Goal: Task Accomplishment & Management: Manage account settings

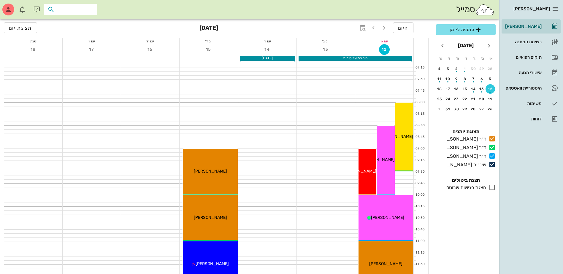
click at [76, 10] on input "text" at bounding box center [75, 10] width 38 height 8
type input "[PERSON_NAME]"
click at [77, 27] on div "0506494994" at bounding box center [66, 28] width 61 height 5
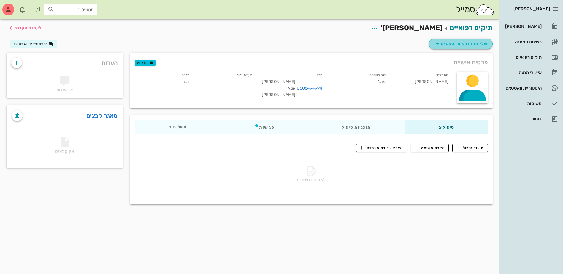
click at [460, 45] on span "שליחת הודעות וטפסים" at bounding box center [461, 43] width 54 height 7
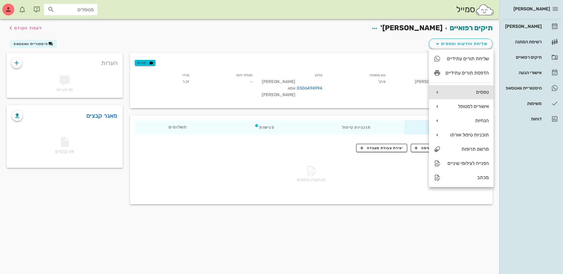
click at [465, 95] on div "טפסים" at bounding box center [467, 92] width 43 height 6
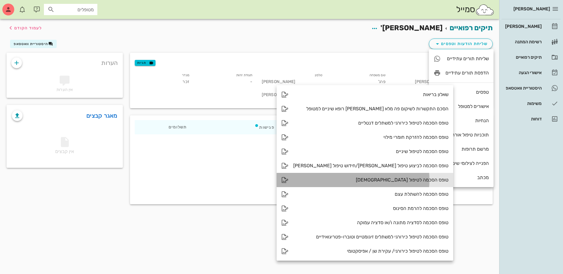
click at [354, 182] on div "טופס הסכמה לטיפול [DEMOGRAPHIC_DATA]" at bounding box center [370, 180] width 155 height 6
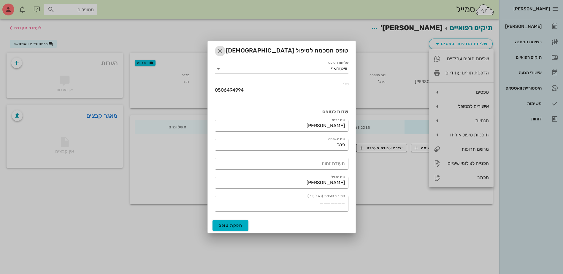
click at [218, 50] on icon "button" at bounding box center [220, 51] width 7 height 7
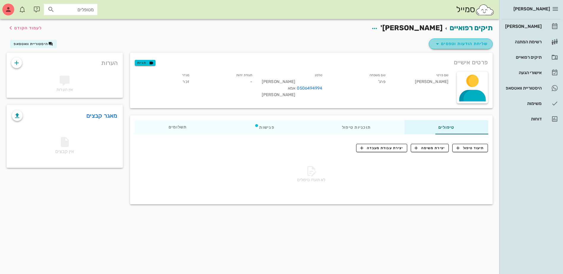
click at [454, 43] on span "שליחת הודעות וטפסים" at bounding box center [461, 43] width 54 height 7
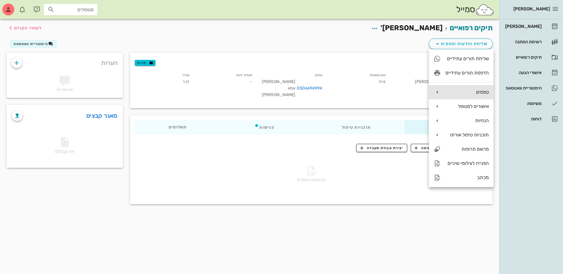
click at [465, 91] on div "טפסים" at bounding box center [467, 92] width 43 height 6
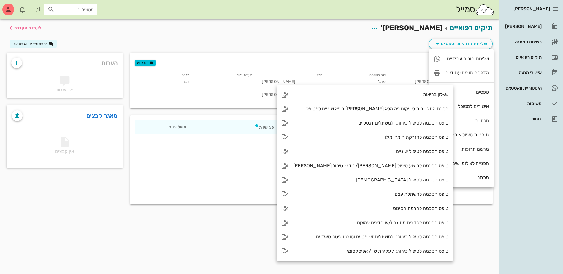
click at [194, 221] on div "תיקים רפואיים [PERSON_NAME]' לעמוד הקודם שליחת הודעות וטפסים היסטוריית וואטסאפ …" at bounding box center [249, 146] width 499 height 255
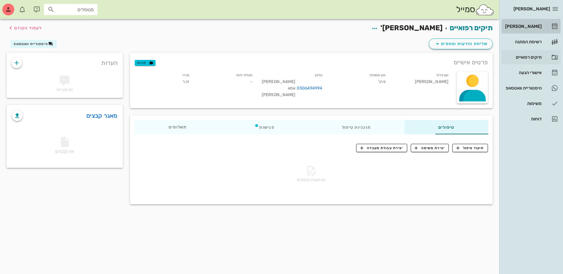
drag, startPoint x: 527, startPoint y: 25, endPoint x: 532, endPoint y: 64, distance: 39.2
click at [527, 25] on div "[PERSON_NAME]" at bounding box center [523, 26] width 38 height 5
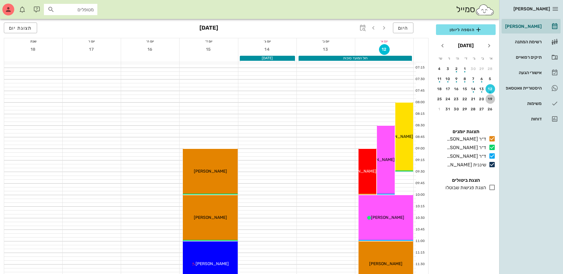
click at [491, 98] on div "19" at bounding box center [491, 99] width 10 height 4
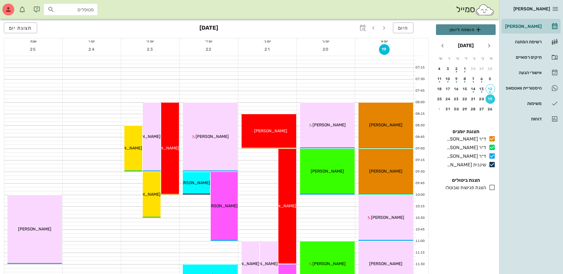
click at [464, 31] on span "הוספה ליומן" at bounding box center [466, 29] width 50 height 7
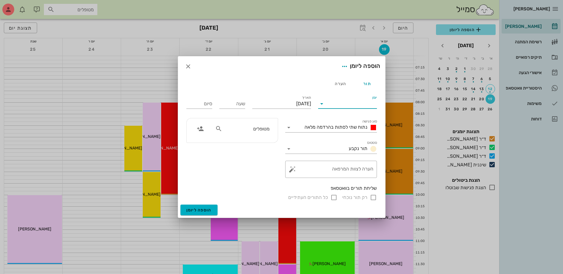
click at [353, 100] on input "יומן" at bounding box center [352, 104] width 50 height 10
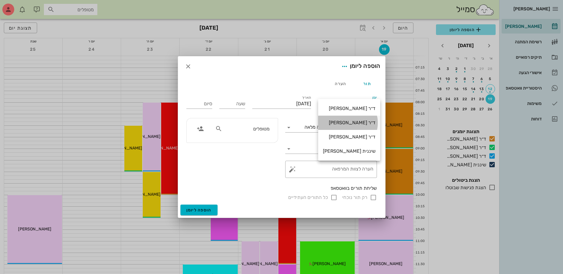
click at [357, 124] on div "ד״ר [PERSON_NAME]" at bounding box center [349, 123] width 53 height 6
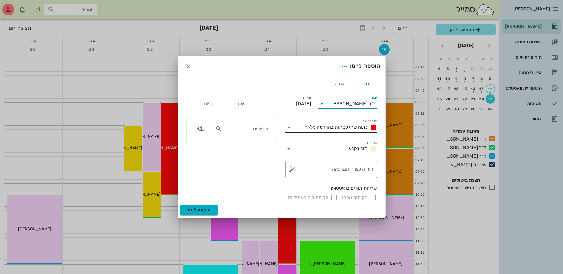
click at [357, 126] on span "נתוח שתי לסתות בהרדמה מלאה" at bounding box center [336, 127] width 63 height 6
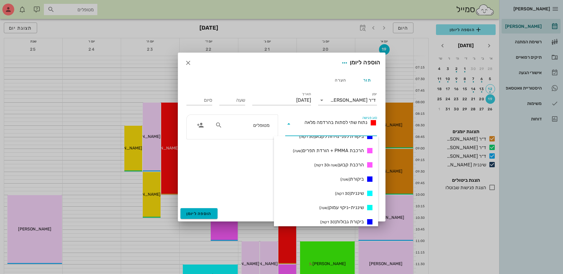
scroll to position [238, 0]
click at [356, 179] on span "ביקורת (שעה)" at bounding box center [352, 178] width 23 height 7
type input "01:00"
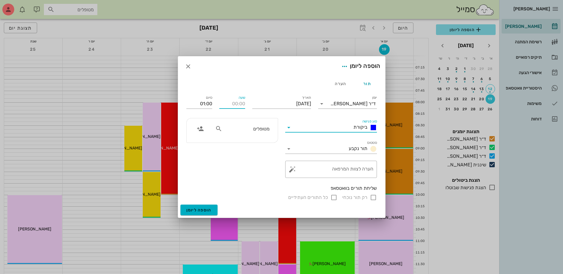
click at [231, 102] on input "שעה" at bounding box center [232, 104] width 26 height 10
click at [246, 134] on div "מטופלים" at bounding box center [242, 128] width 61 height 11
type input "10:00"
type input "11:00"
type input "[PERSON_NAME]"
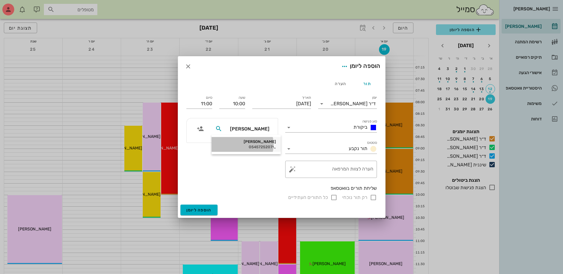
click at [255, 146] on div "0545725207" at bounding box center [246, 147] width 60 height 5
click at [373, 199] on input "רק תור נוכחי" at bounding box center [373, 197] width 7 height 7
checkbox input "false"
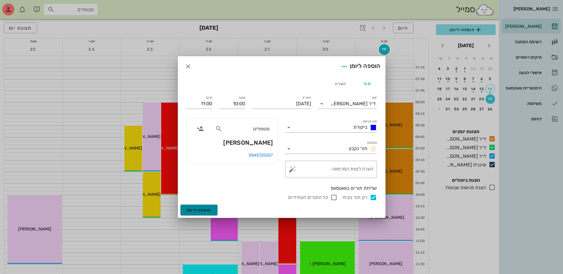
click at [193, 210] on span "הוספה ליומן" at bounding box center [198, 210] width 25 height 5
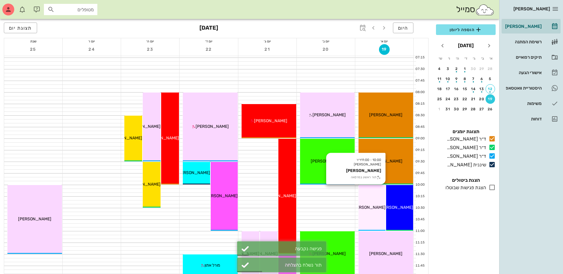
scroll to position [0, 0]
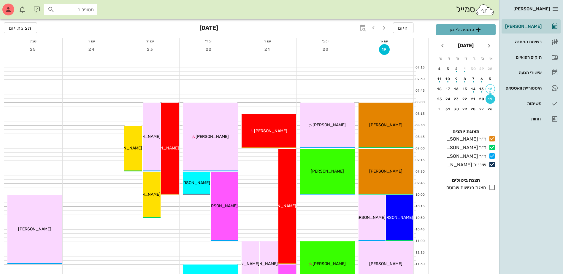
click at [474, 29] on span "הוספה ליומן" at bounding box center [466, 29] width 50 height 7
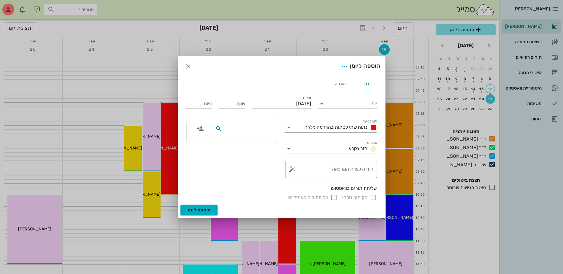
click at [245, 128] on input "text" at bounding box center [247, 129] width 46 height 8
type input "[PERSON_NAME]"
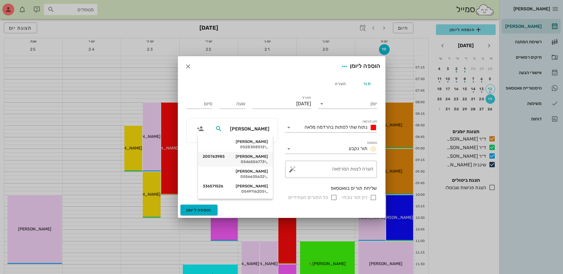
click at [244, 157] on div "[PERSON_NAME] 200763985" at bounding box center [235, 156] width 65 height 5
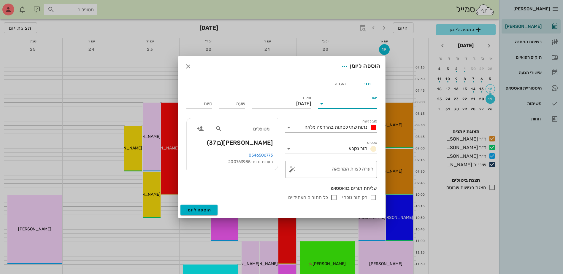
click at [334, 105] on input "יומן" at bounding box center [352, 104] width 50 height 10
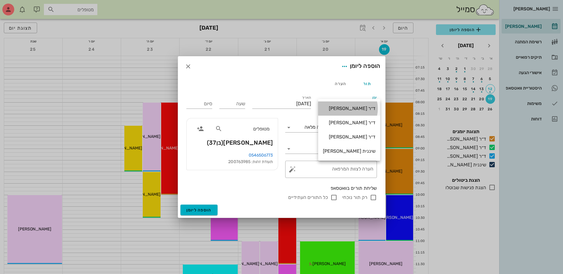
click at [338, 110] on div "ד״ר [PERSON_NAME]" at bounding box center [349, 109] width 53 height 6
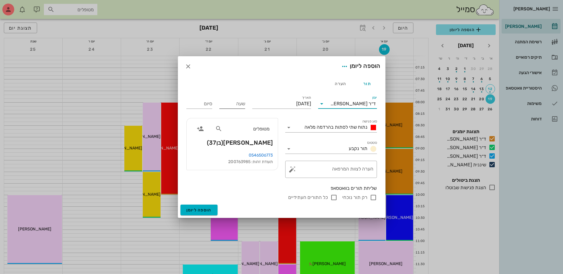
click at [229, 104] on input "שעה" at bounding box center [232, 104] width 26 height 10
type input "07:30"
click at [204, 105] on input "15:30" at bounding box center [199, 104] width 26 height 10
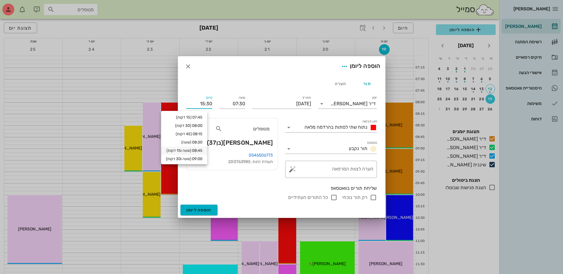
scroll to position [24, 0]
click at [208, 189] on div "שליחת תורים בוואטסאפ" at bounding box center [281, 188] width 191 height 7
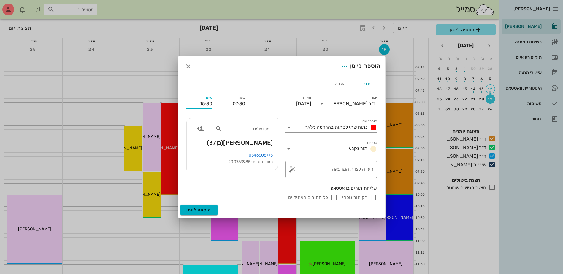
drag, startPoint x: 199, startPoint y: 105, endPoint x: 277, endPoint y: 100, distance: 77.6
click at [277, 100] on div "יומן ד״ר [PERSON_NAME] סוג פגישה נתוח שתי לסתות בהרדמה מלאה סטטוס תור נקבע תארי…" at bounding box center [282, 148] width 198 height 114
type input "14:00"
click at [373, 199] on input "רק תור נוכחי" at bounding box center [373, 197] width 7 height 7
checkbox input "false"
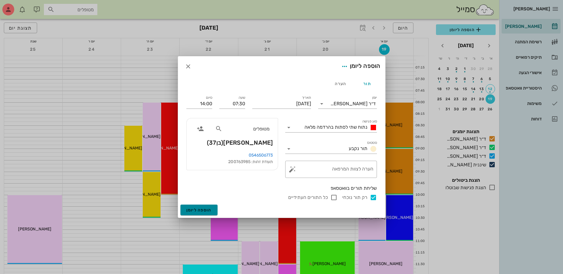
click at [200, 212] on span "הוספה ליומן" at bounding box center [198, 210] width 25 height 5
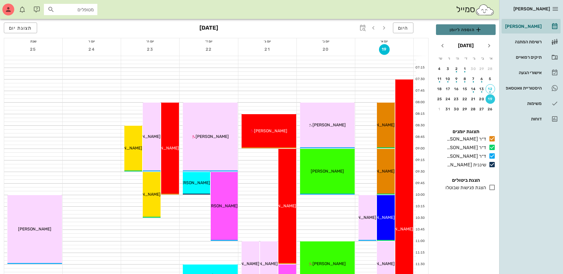
click at [461, 30] on span "הוספה ליומן" at bounding box center [466, 29] width 50 height 7
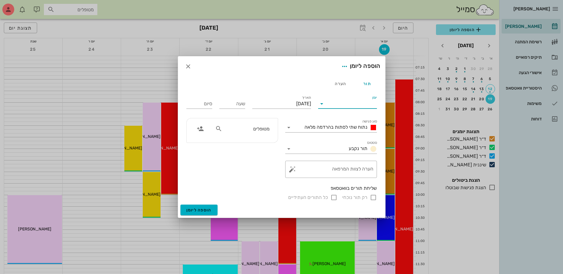
click at [339, 101] on input "יומן" at bounding box center [352, 104] width 50 height 10
click at [340, 139] on div "ד״ר [PERSON_NAME]" at bounding box center [349, 137] width 53 height 6
click at [232, 107] on input "שעה" at bounding box center [232, 104] width 26 height 10
type input "08:30"
click at [196, 106] on div "סיום 16:30" at bounding box center [199, 103] width 26 height 15
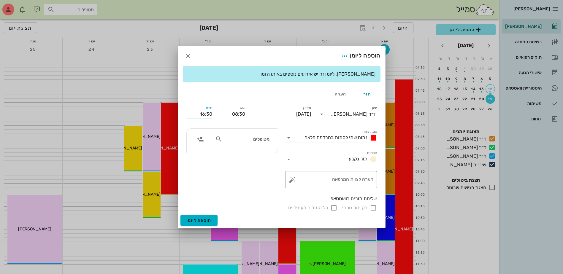
click at [195, 114] on input "16:30" at bounding box center [199, 115] width 26 height 10
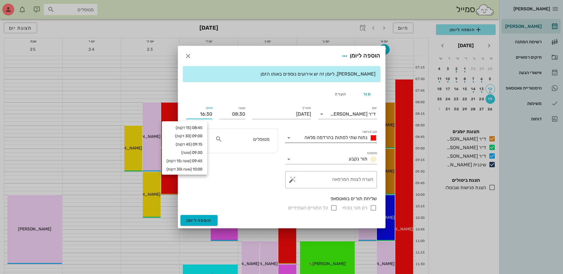
click at [346, 137] on span "נתוח שתי לסתות בהרדמה מלאה" at bounding box center [336, 138] width 63 height 6
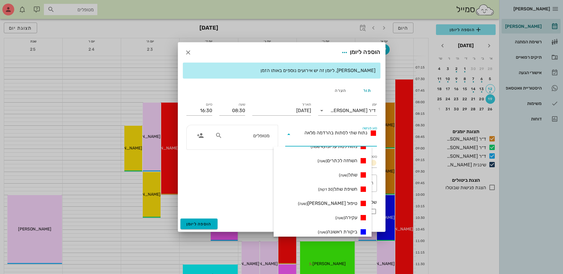
scroll to position [178, 0]
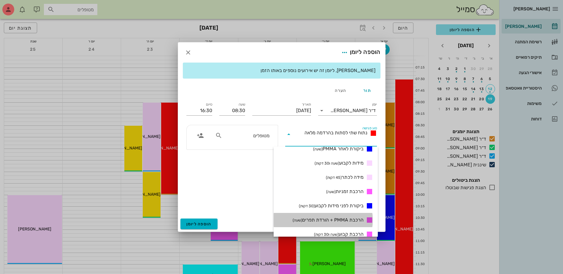
drag, startPoint x: 342, startPoint y: 219, endPoint x: 301, endPoint y: 177, distance: 58.4
click at [341, 219] on span "הרכבת PMMA + הורדת תפרים (שעה)" at bounding box center [328, 220] width 71 height 7
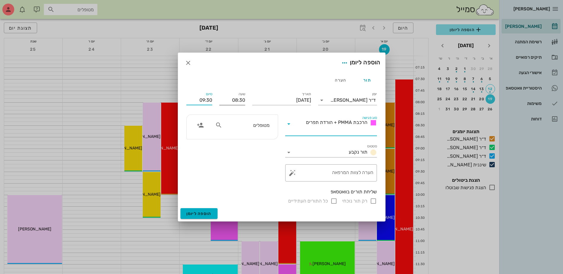
drag, startPoint x: 198, startPoint y: 101, endPoint x: 242, endPoint y: 101, distance: 43.9
click at [242, 101] on div "יומן ד״ר [PERSON_NAME] סוג פגישה הרכבת PMMA + הורדת תפרים סטטוס תור נקבע תאריך …" at bounding box center [282, 147] width 198 height 121
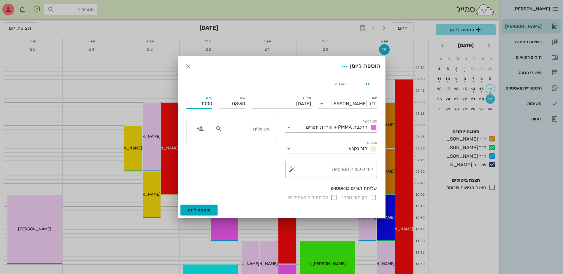
type input "10:00"
click at [235, 132] on input "מטופלים" at bounding box center [247, 129] width 46 height 8
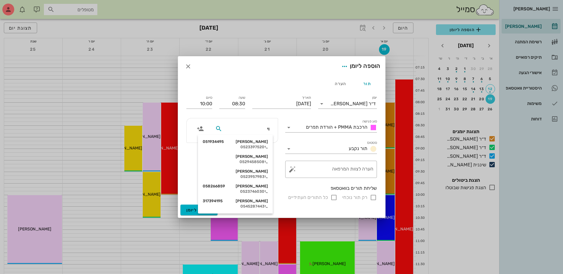
type input "[PERSON_NAME]"
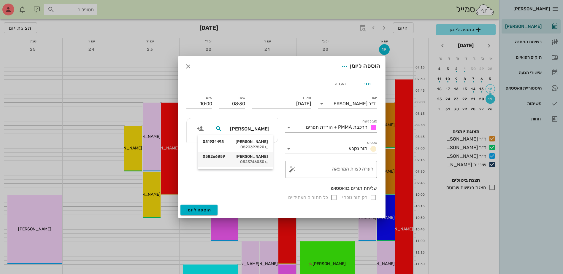
click at [255, 157] on div "[PERSON_NAME] 058266859" at bounding box center [235, 156] width 65 height 5
click at [373, 198] on input "רק תור נוכחי" at bounding box center [373, 197] width 7 height 7
checkbox input "false"
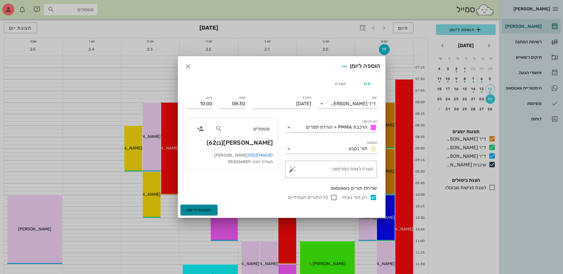
click at [194, 209] on span "הוספה ליומן" at bounding box center [198, 210] width 25 height 5
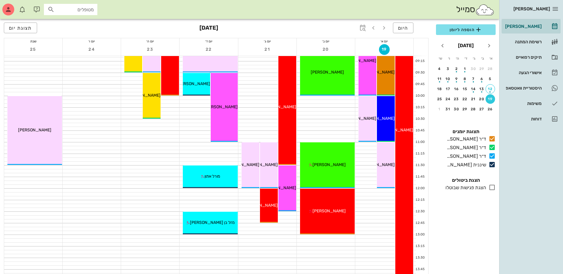
scroll to position [89, 0]
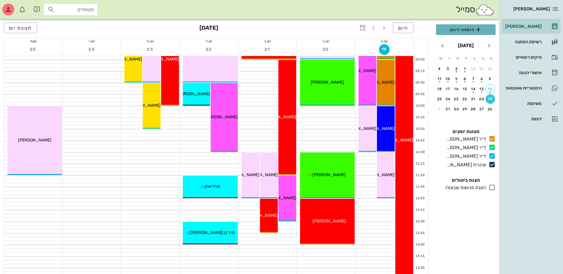
click at [472, 29] on span "הוספה ליומן" at bounding box center [466, 29] width 50 height 7
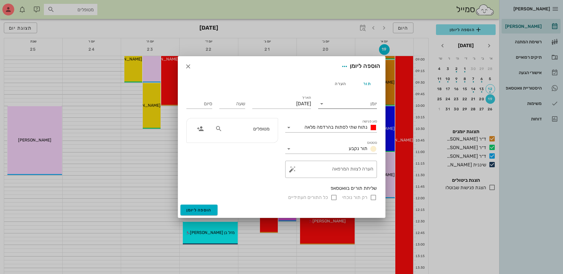
click at [361, 103] on input "יומן" at bounding box center [352, 104] width 50 height 10
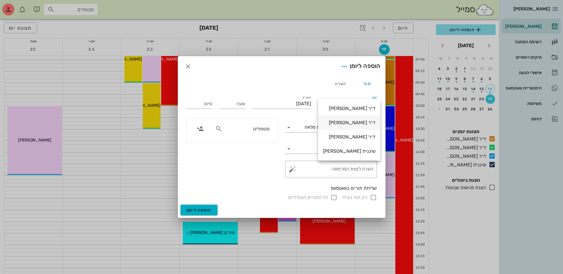
click at [359, 124] on div "ד״ר [PERSON_NAME]" at bounding box center [349, 123] width 53 height 6
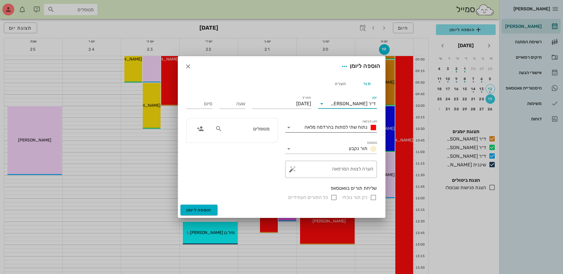
click at [352, 128] on span "נתוח שתי לסתות בהרדמה מלאה" at bounding box center [336, 127] width 63 height 6
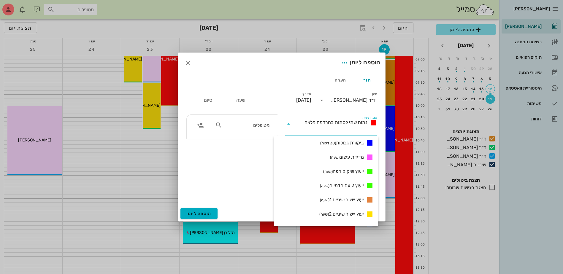
scroll to position [356, 0]
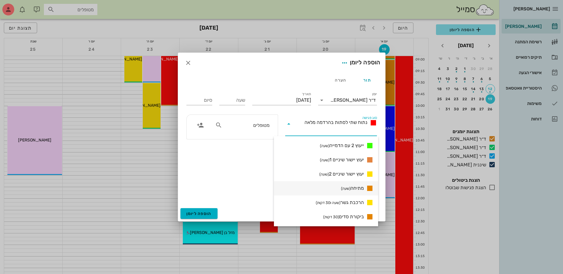
click at [343, 187] on small "(שעה)" at bounding box center [346, 188] width 10 height 4
type input "01:00"
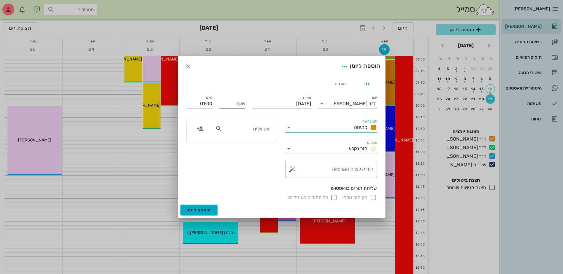
click at [231, 105] on input "שעה" at bounding box center [232, 104] width 26 height 10
type input "11:00"
type input "12:00"
click at [235, 126] on div "[PERSON_NAME] רשימת המתנה תיקים רפואיים אישורי הגעה היסטוריית וואטסאפ משימות דו…" at bounding box center [281, 263] width 563 height 705
click at [235, 126] on input "מטופלים" at bounding box center [247, 129] width 46 height 8
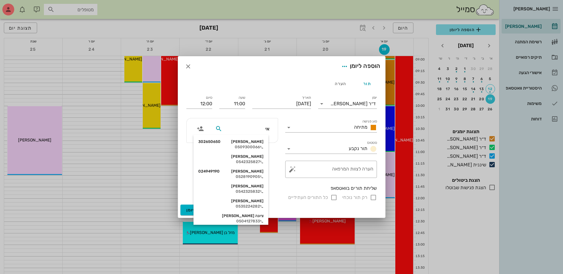
type input "[PERSON_NAME]"
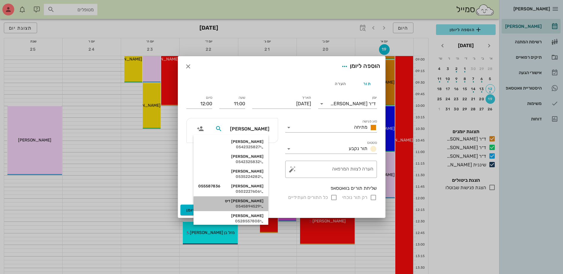
click at [250, 203] on div "[PERSON_NAME] דיס" at bounding box center [230, 201] width 65 height 5
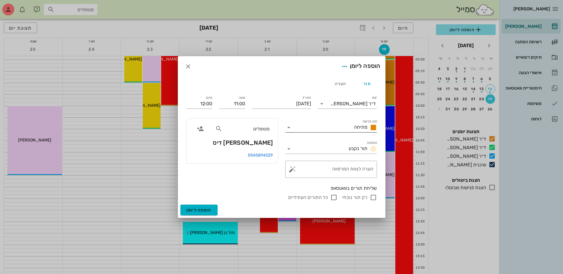
click at [295, 126] on input "סוג פגישה" at bounding box center [323, 128] width 58 height 10
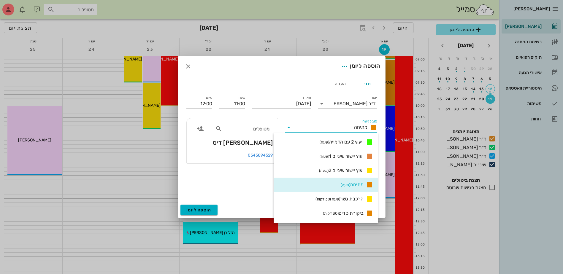
click at [325, 184] on div "מתיחה (שעה)" at bounding box center [326, 185] width 104 height 14
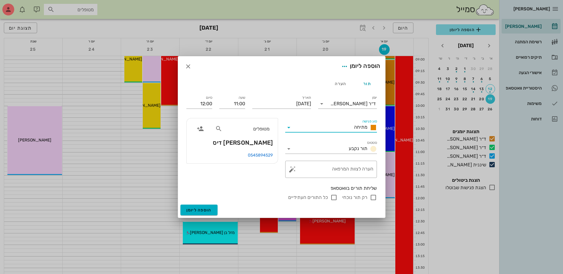
click at [370, 197] on input "רק תור נוכחי" at bounding box center [373, 197] width 7 height 7
checkbox input "false"
click at [196, 209] on span "הוספה ליומן" at bounding box center [198, 210] width 25 height 5
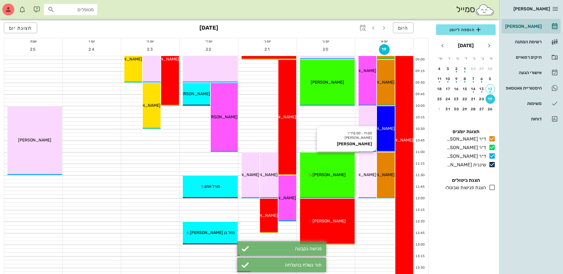
click at [369, 171] on div "11:00 - 12:00 ד״ר [PERSON_NAME] [PERSON_NAME] [PERSON_NAME]" at bounding box center [368, 176] width 18 height 46
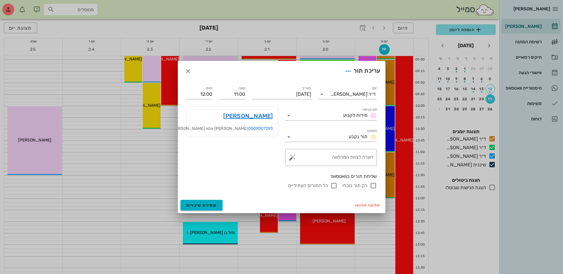
click at [372, 185] on input "רק תור נוכחי" at bounding box center [373, 185] width 7 height 7
checkbox input "false"
click at [206, 205] on span "שמירת שינויים" at bounding box center [201, 205] width 31 height 5
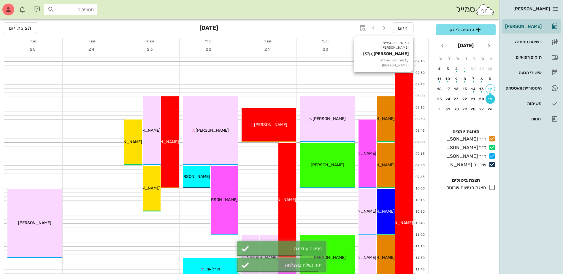
scroll to position [0, 0]
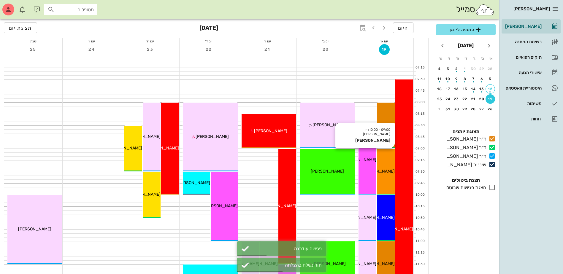
click at [386, 170] on span "[PERSON_NAME]" at bounding box center [378, 171] width 33 height 5
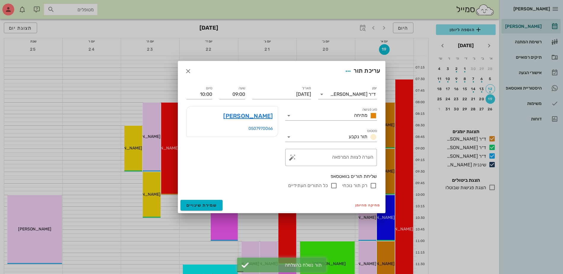
click at [374, 184] on input "רק תור נוכחי" at bounding box center [373, 185] width 7 height 7
checkbox input "false"
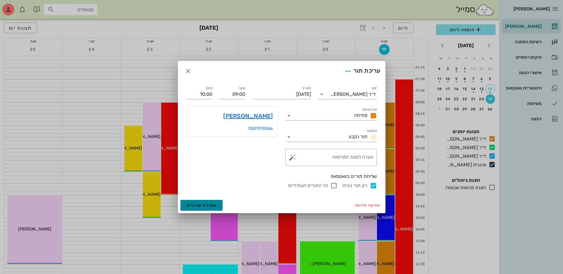
click at [196, 206] on span "שמירת שינויים" at bounding box center [201, 205] width 31 height 5
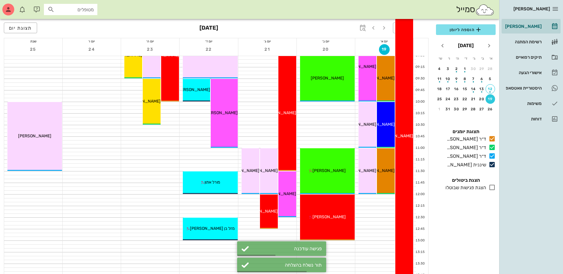
scroll to position [89, 0]
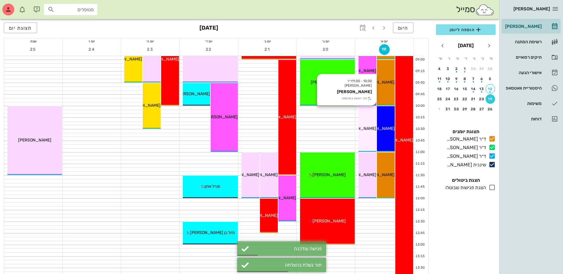
click at [367, 126] on span "[PERSON_NAME]" at bounding box center [359, 128] width 33 height 5
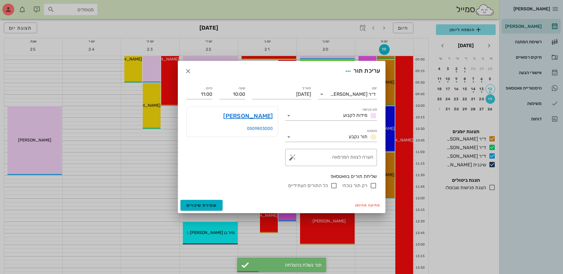
click at [374, 184] on input "רק תור נוכחי" at bounding box center [373, 185] width 7 height 7
checkbox input "false"
click at [200, 206] on span "שמירת שינויים" at bounding box center [201, 205] width 31 height 5
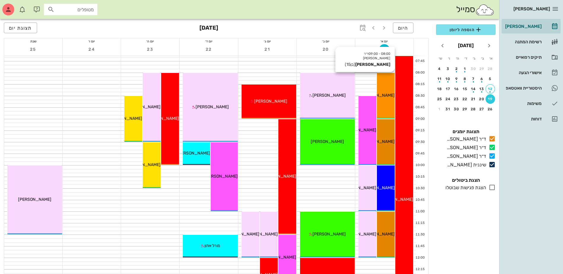
scroll to position [0, 0]
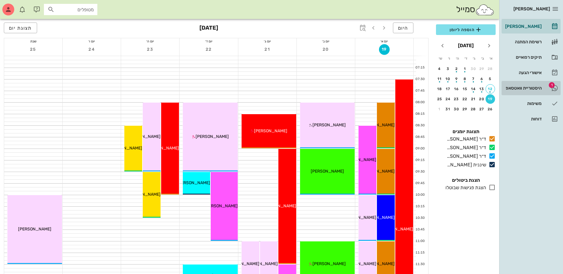
click at [525, 89] on div "היסטוריית וואטסאפ" at bounding box center [523, 88] width 38 height 5
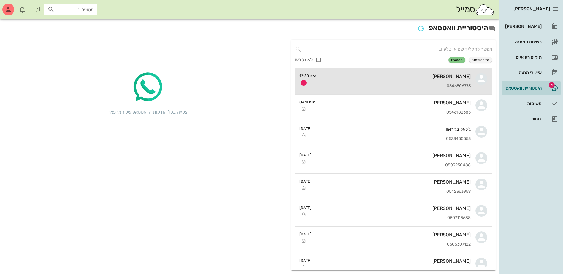
click at [413, 84] on div "0546506773" at bounding box center [396, 86] width 150 height 5
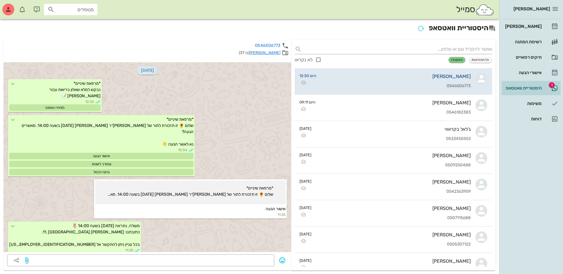
scroll to position [409, 0]
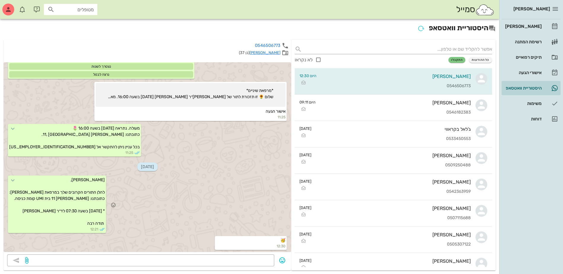
click at [243, 180] on div "[PERSON_NAME], להלן התורים הקרובים שלך במרפאת [PERSON_NAME]: כתובתנו: [PERSON_N…" at bounding box center [148, 205] width 288 height 61
click at [530, 26] on div "[PERSON_NAME]" at bounding box center [523, 26] width 38 height 5
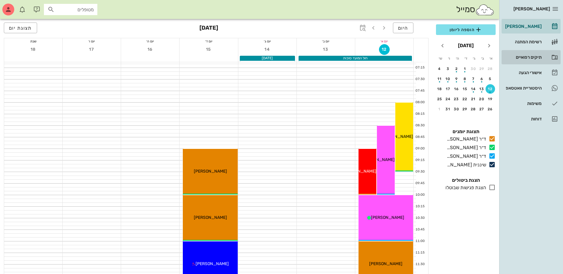
drag, startPoint x: 525, startPoint y: 57, endPoint x: 523, endPoint y: 50, distance: 7.1
click at [525, 57] on div "תיקים רפואיים" at bounding box center [523, 57] width 38 height 5
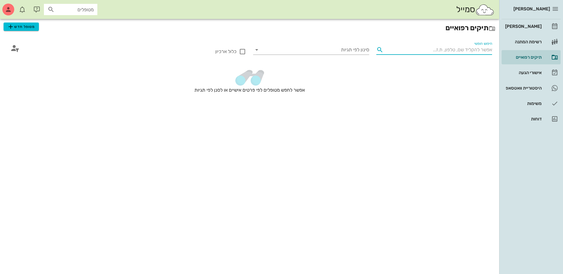
click at [445, 53] on input "חיפוש חופשי" at bounding box center [439, 50] width 107 height 10
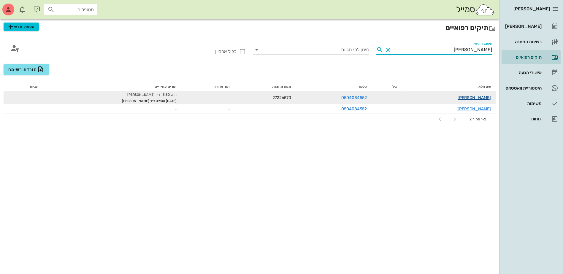
type input "[PERSON_NAME]"
click at [483, 98] on link "[PERSON_NAME]" at bounding box center [474, 97] width 33 height 5
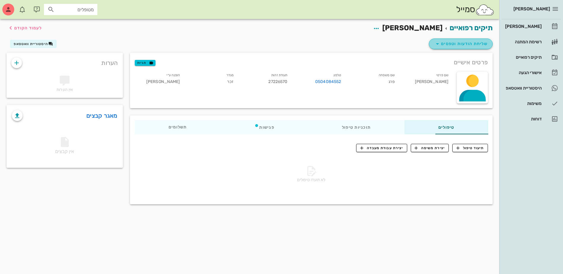
click at [455, 46] on span "שליחת הודעות וטפסים" at bounding box center [461, 43] width 54 height 7
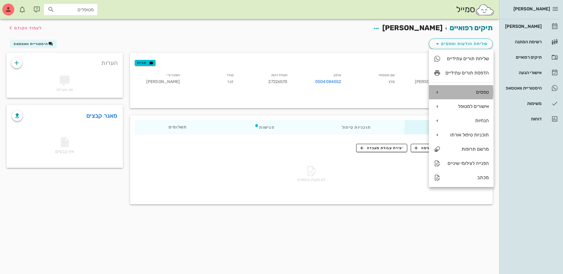
click at [465, 90] on div "טפסים" at bounding box center [467, 92] width 43 height 6
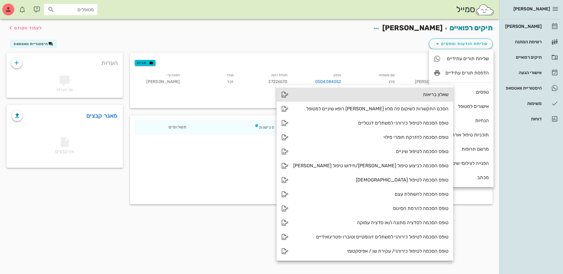
click at [402, 96] on div "שאלון בריאות" at bounding box center [370, 95] width 155 height 6
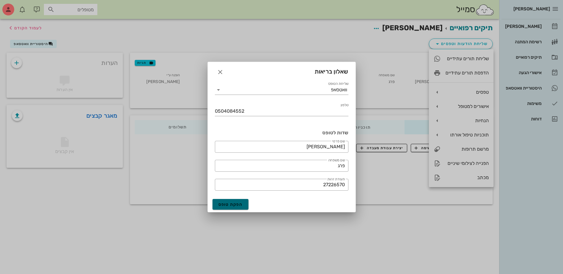
click at [230, 205] on span "הפקת טופס" at bounding box center [231, 204] width 24 height 5
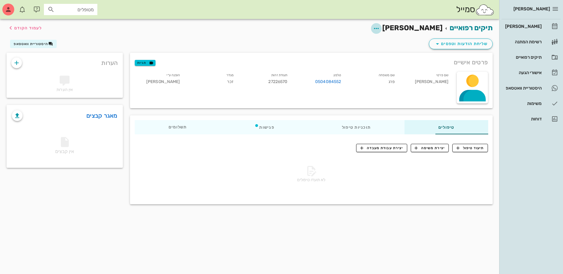
click at [380, 28] on icon "button" at bounding box center [376, 28] width 7 height 7
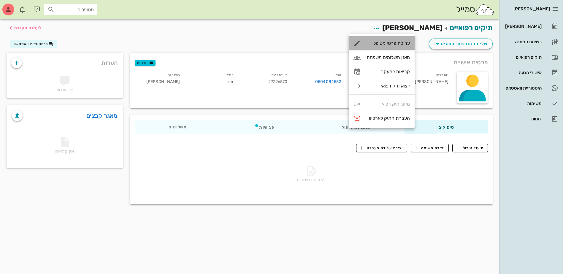
drag, startPoint x: 398, startPoint y: 41, endPoint x: 400, endPoint y: 38, distance: 3.5
click at [397, 41] on div "עריכת פרטי מטופל" at bounding box center [388, 43] width 45 height 6
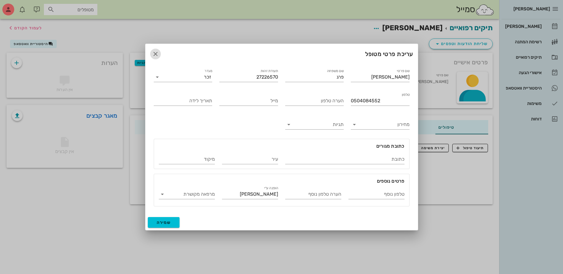
click at [156, 56] on icon "button" at bounding box center [155, 53] width 7 height 7
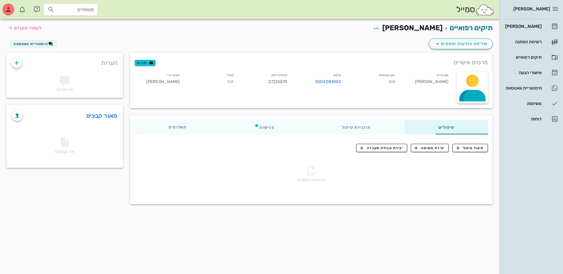
click at [391, 38] on div "שליחת הודעות וטפסים היסטוריית וואטסאפ" at bounding box center [249, 44] width 493 height 15
click at [380, 30] on icon "button" at bounding box center [376, 28] width 7 height 7
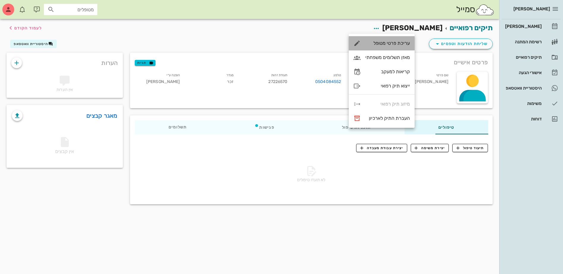
click at [396, 45] on div "עריכת פרטי מטופל" at bounding box center [388, 43] width 45 height 6
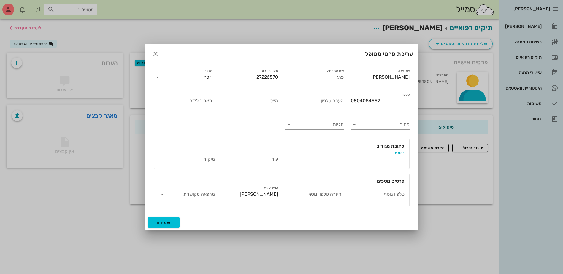
click at [373, 159] on input "כתובת" at bounding box center [344, 160] width 119 height 10
type input "שער ציון 10"
click at [263, 159] on input "עיר" at bounding box center [250, 160] width 56 height 10
type input "חולון"
click at [165, 222] on span "שמירה" at bounding box center [164, 222] width 14 height 5
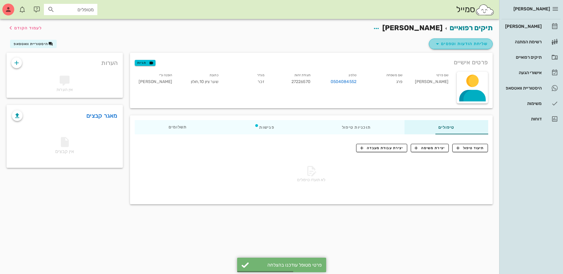
click at [462, 45] on span "שליחת הודעות וטפסים" at bounding box center [461, 43] width 54 height 7
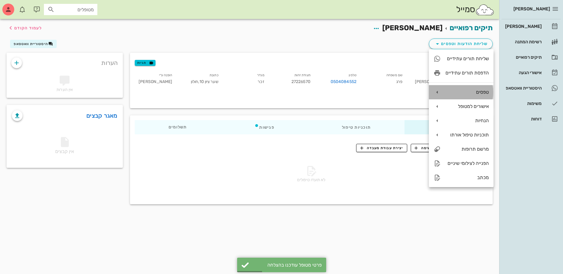
click at [465, 88] on div "טפסים" at bounding box center [461, 92] width 65 height 14
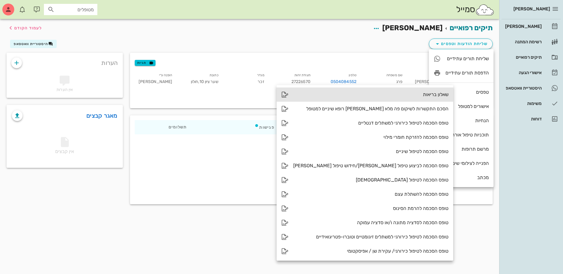
click at [407, 96] on div "שאלון בריאות" at bounding box center [370, 95] width 155 height 6
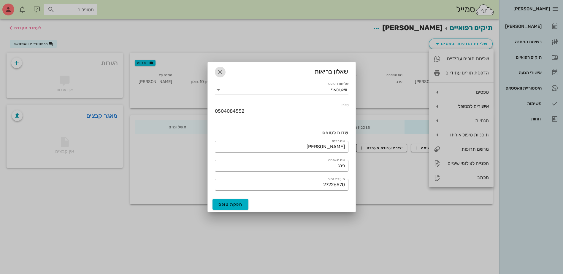
click at [219, 71] on icon "button" at bounding box center [220, 72] width 7 height 7
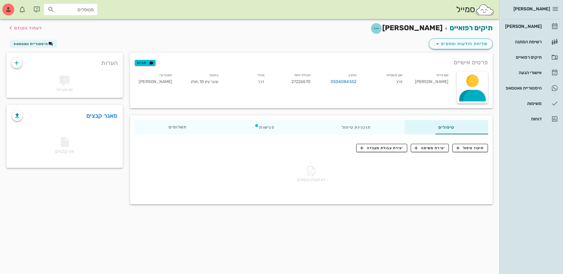
click at [380, 28] on icon "button" at bounding box center [376, 28] width 7 height 7
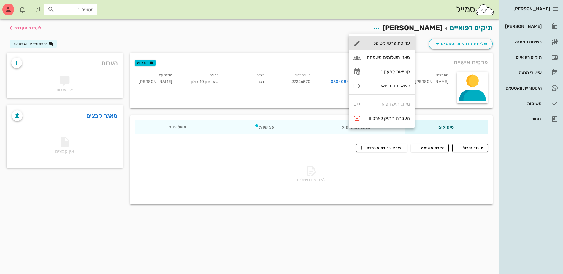
click at [402, 42] on div "עריכת פרטי מטופל" at bounding box center [388, 43] width 45 height 6
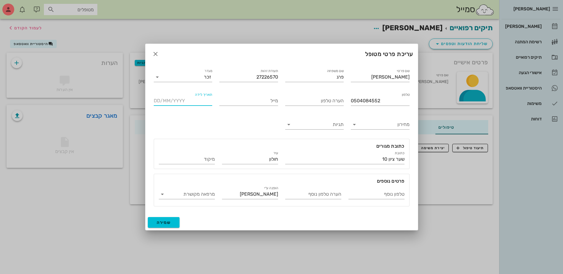
drag, startPoint x: 186, startPoint y: 104, endPoint x: 190, endPoint y: 100, distance: 4.6
click at [186, 103] on input "תאריך לידה" at bounding box center [183, 101] width 59 height 10
click at [164, 224] on span "שמירה" at bounding box center [164, 222] width 14 height 5
type input "[DATE]"
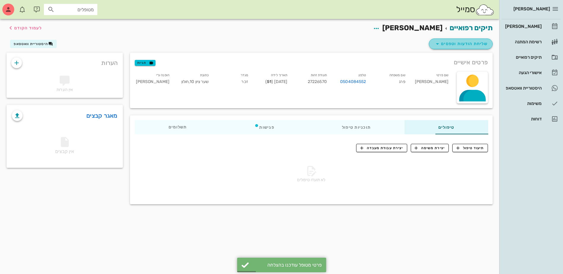
click at [457, 44] on span "שליחת הודעות וטפסים" at bounding box center [461, 43] width 54 height 7
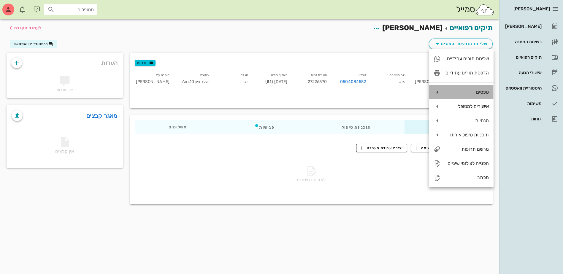
click at [462, 95] on div "טפסים" at bounding box center [467, 92] width 43 height 6
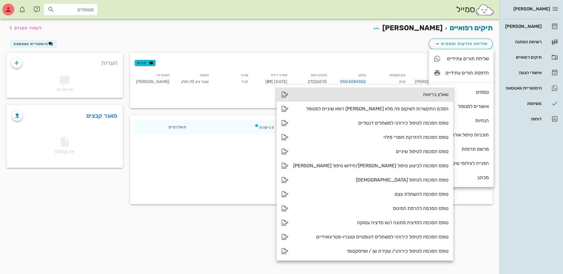
click at [404, 92] on div "שאלון בריאות" at bounding box center [370, 95] width 155 height 6
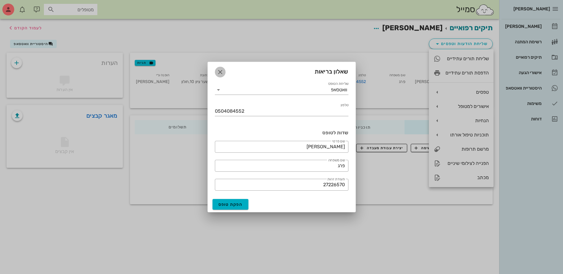
click at [220, 71] on icon "button" at bounding box center [220, 72] width 7 height 7
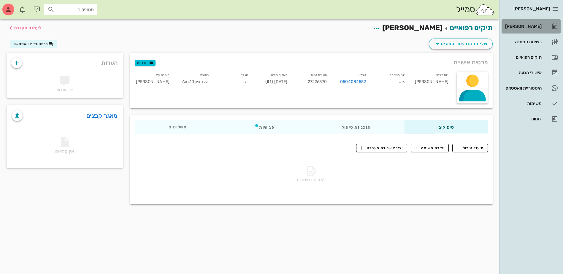
click at [526, 26] on div "[PERSON_NAME]" at bounding box center [523, 26] width 38 height 5
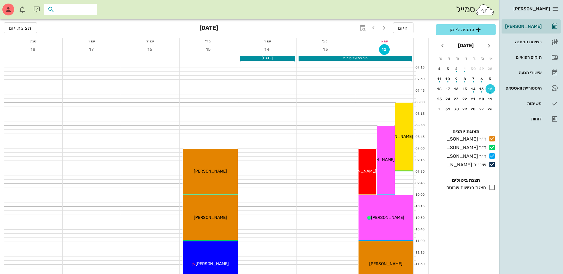
click at [61, 8] on input "text" at bounding box center [75, 10] width 38 height 8
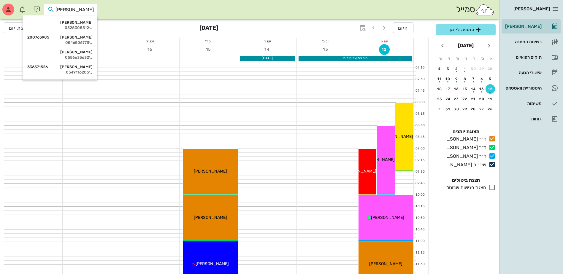
type input "[PERSON_NAME]"
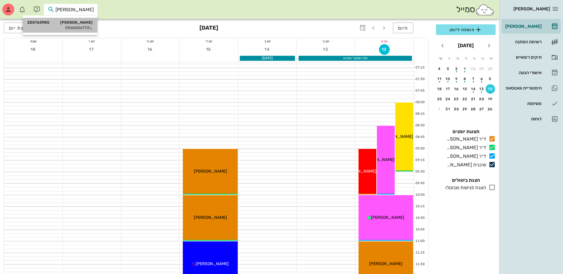
click at [68, 25] on div "[PERSON_NAME] 200763985 0546506773" at bounding box center [59, 25] width 65 height 15
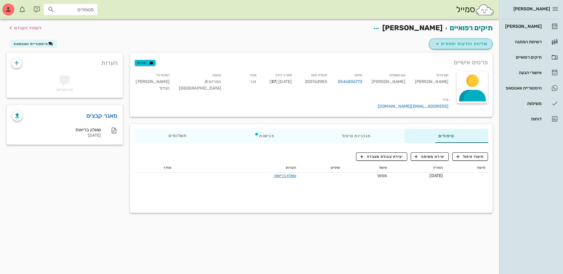
click at [452, 45] on span "שליחת הודעות וטפסים" at bounding box center [461, 43] width 54 height 7
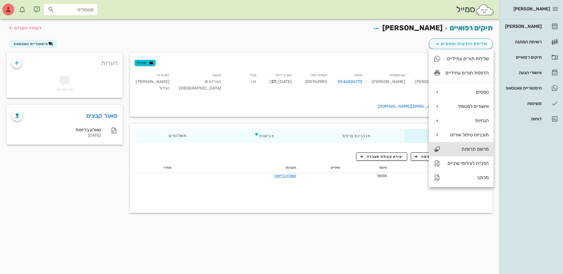
click at [459, 147] on div "מרשם תרופות" at bounding box center [467, 149] width 43 height 6
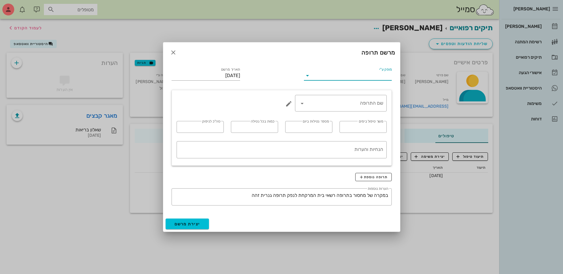
click at [369, 77] on input "מופק ע"י" at bounding box center [351, 76] width 79 height 10
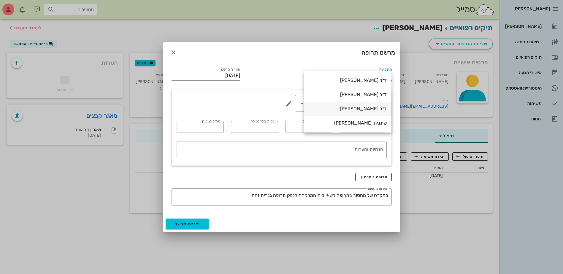
click at [365, 109] on div "ד״ר [PERSON_NAME]" at bounding box center [348, 109] width 78 height 6
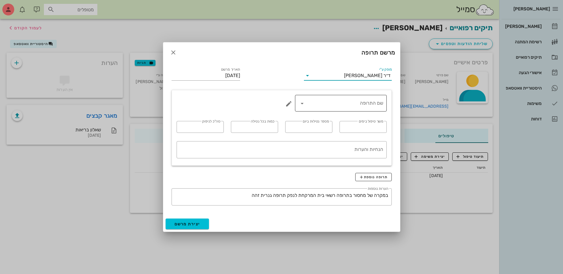
click at [361, 106] on input "שם התרופה" at bounding box center [345, 104] width 76 height 10
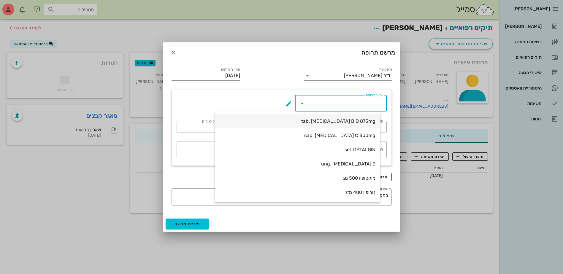
click at [359, 121] on div "tab. [MEDICAL_DATA] BID 875mg" at bounding box center [298, 121] width 156 height 6
type input "tab. [MEDICAL_DATA] BID 875mg"
type input "7"
type input "2"
type input "1"
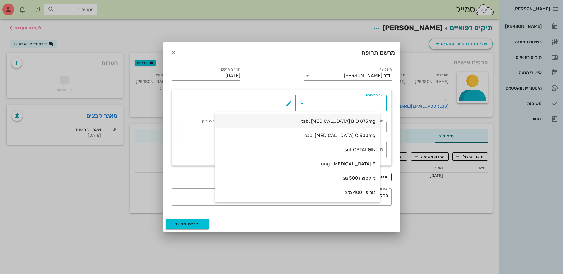
type input "14"
type textarea "טבליה אחת כל 12 שעות במשך 7 ימים"
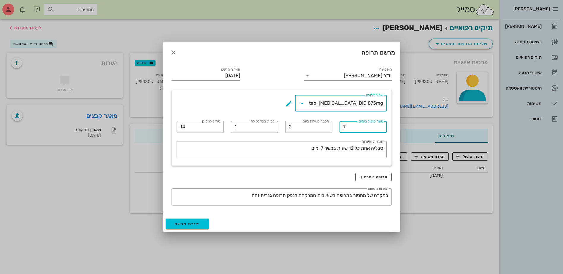
drag, startPoint x: 346, startPoint y: 127, endPoint x: 266, endPoint y: 108, distance: 82.4
click at [280, 126] on div "​ שם התרופה tab. [MEDICAL_DATA] BID 875mg ​ משך טיפול בימים 7 ​ מספר נטילות ביו…" at bounding box center [281, 127] width 217 height 73
type input "10"
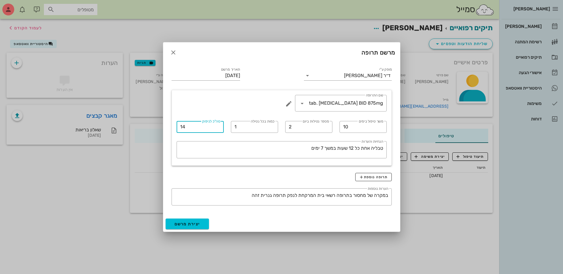
drag, startPoint x: 186, startPoint y: 125, endPoint x: 177, endPoint y: 127, distance: 8.8
click at [177, 127] on div "​ סה"כ לניפוק 14" at bounding box center [200, 127] width 47 height 12
type input "20"
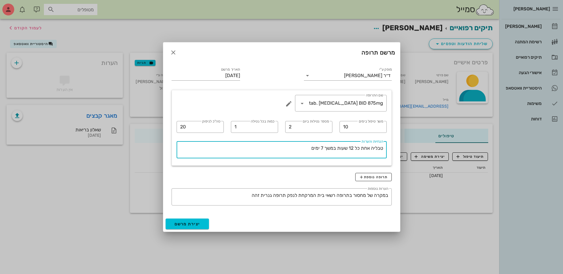
click at [322, 148] on textarea "טבליה אחת כל 12 שעות במשך 7 ימים" at bounding box center [280, 151] width 207 height 14
type textarea "טבליה אחת כל 12 שעות במשך 10 ימים"
click at [186, 226] on span "יצירת מרשם" at bounding box center [188, 224] width 26 height 5
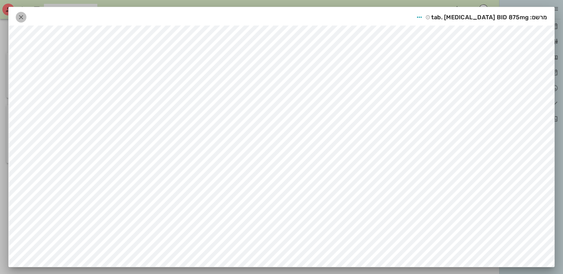
click at [20, 16] on icon "button" at bounding box center [21, 17] width 7 height 7
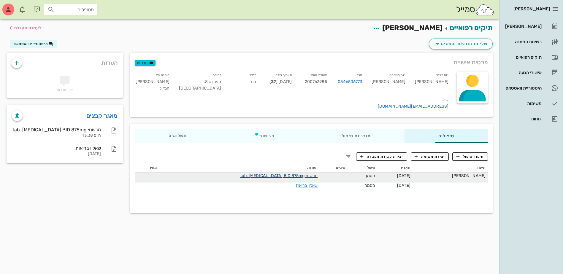
click at [249, 173] on link "מרשם: tab. [MEDICAL_DATA] BID 875mg" at bounding box center [278, 175] width 77 height 5
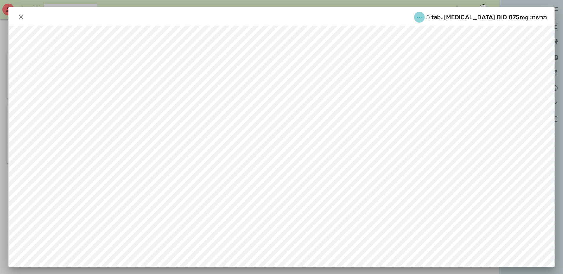
click at [423, 16] on icon "button" at bounding box center [419, 17] width 7 height 7
click at [420, 46] on div "שיתוף" at bounding box center [424, 46] width 38 height 14
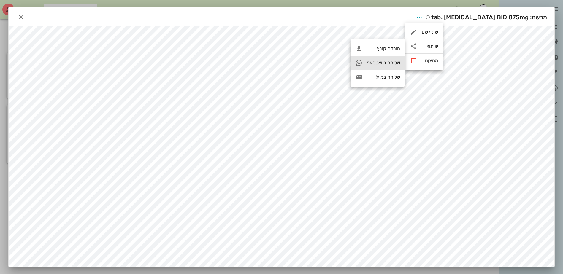
click at [385, 63] on div "שליחה בוואטסאפ" at bounding box center [383, 63] width 33 height 6
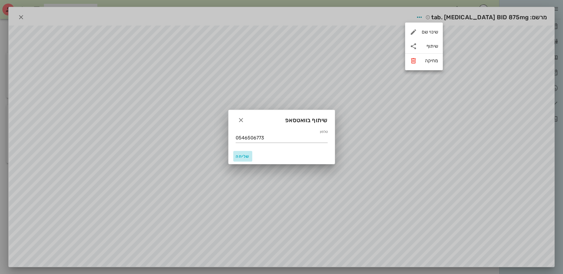
click at [240, 156] on span "שליחה" at bounding box center [243, 156] width 14 height 5
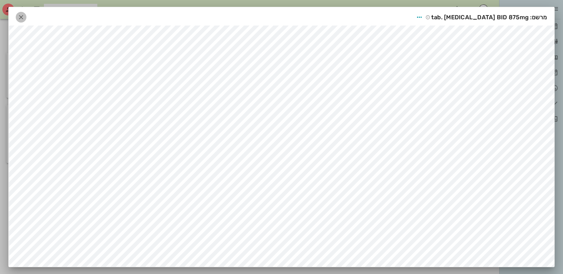
click at [21, 17] on icon "button" at bounding box center [21, 17] width 7 height 7
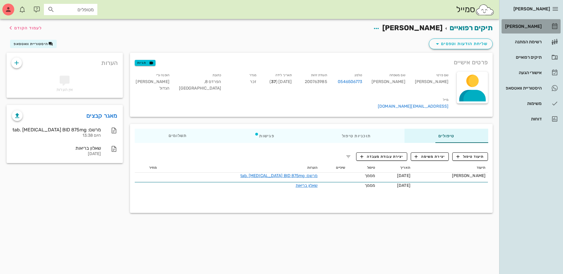
click at [526, 27] on div "[PERSON_NAME]" at bounding box center [523, 26] width 38 height 5
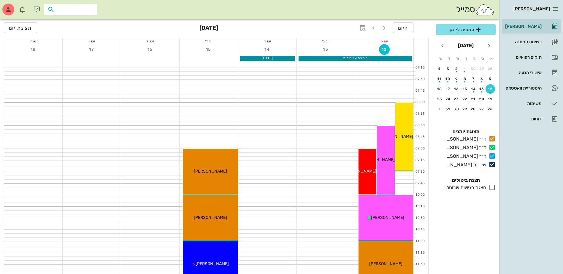
click at [83, 12] on input "text" at bounding box center [75, 10] width 38 height 8
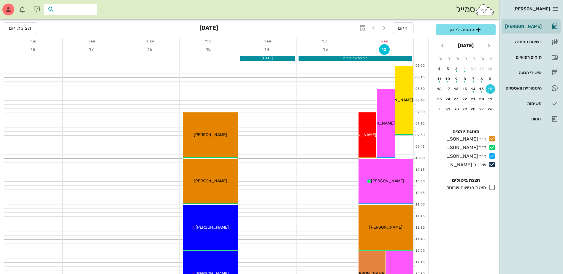
scroll to position [30, 0]
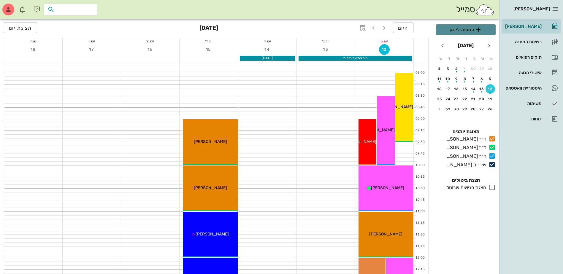
click at [459, 28] on span "הוספה ליומן" at bounding box center [466, 29] width 50 height 7
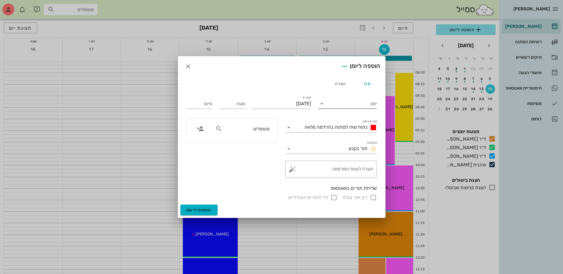
click at [357, 102] on input "יומן" at bounding box center [352, 104] width 50 height 10
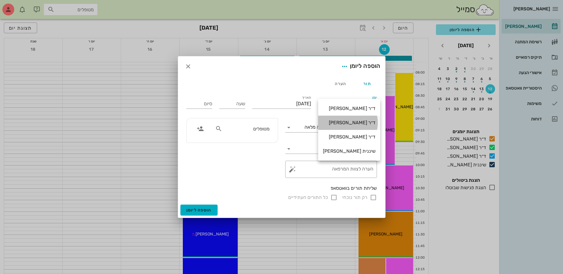
click at [358, 121] on div "ד״ר [PERSON_NAME]" at bounding box center [349, 123] width 53 height 6
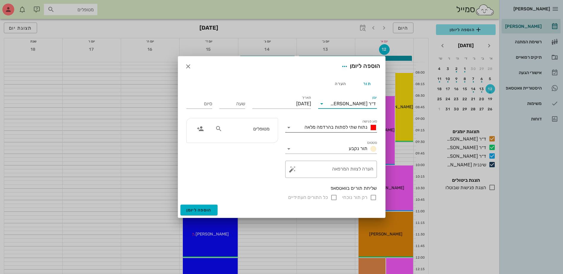
click at [346, 130] on div "נתוח שתי לסתות בהרדמה מלאה" at bounding box center [339, 127] width 75 height 7
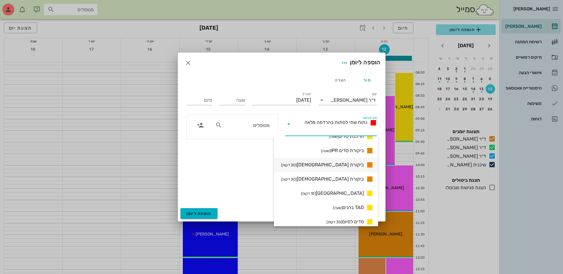
scroll to position [437, 0]
click at [346, 164] on span "ביקורת סדים IPR (שעה)" at bounding box center [342, 164] width 43 height 7
type input "01:00"
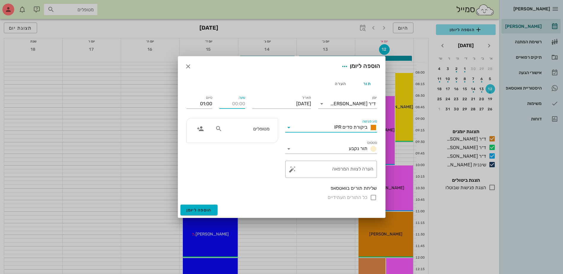
click at [231, 103] on input "שעה" at bounding box center [232, 104] width 26 height 10
type input "08:00"
type input "09:00"
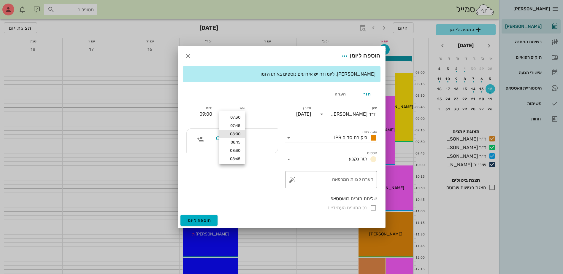
click at [263, 129] on div at bounding box center [232, 141] width 91 height 24
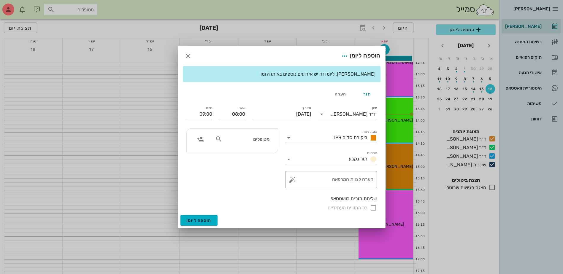
scroll to position [270, 0]
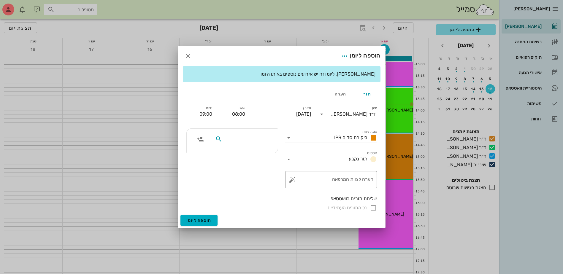
click at [260, 138] on input "text" at bounding box center [247, 139] width 46 height 8
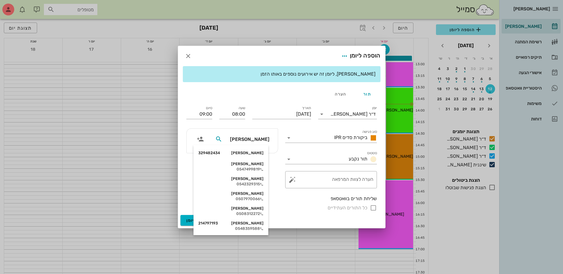
type input "[PERSON_NAME] ב"
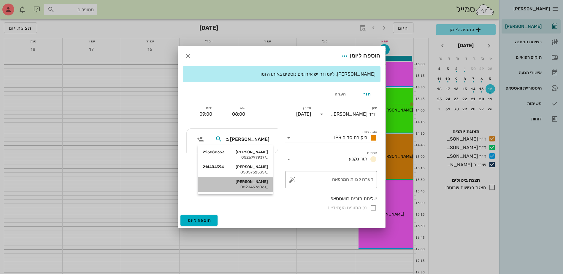
click at [259, 182] on div "[PERSON_NAME]" at bounding box center [235, 182] width 65 height 5
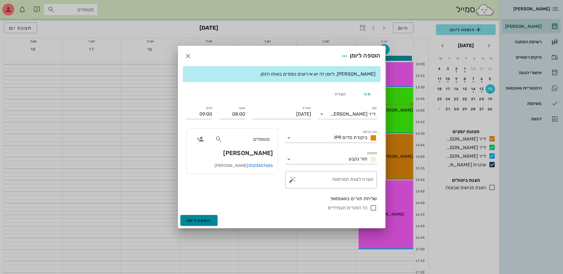
click at [192, 224] on button "הוספה ליומן" at bounding box center [199, 220] width 37 height 11
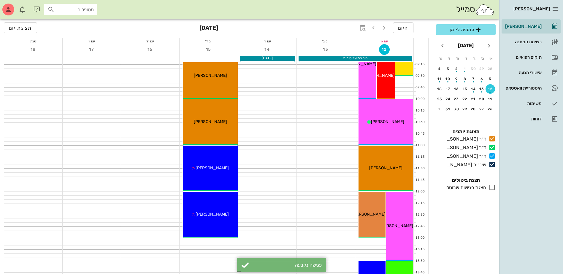
scroll to position [15, 0]
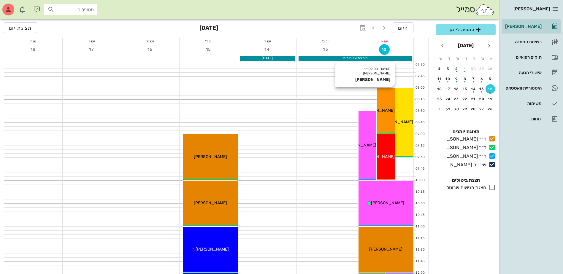
click at [386, 113] on div "[PERSON_NAME]" at bounding box center [386, 110] width 18 height 6
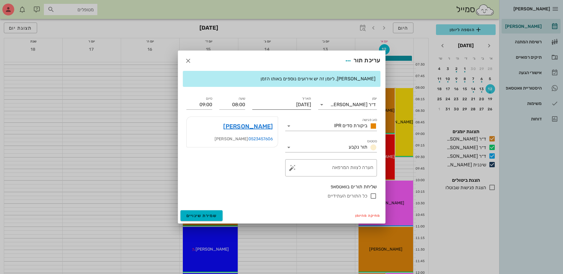
click at [291, 103] on input "[DATE]" at bounding box center [281, 105] width 59 height 10
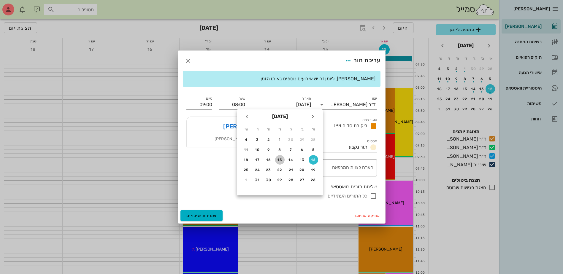
click at [279, 161] on div "15" at bounding box center [280, 160] width 10 height 4
type input "[DATE]"
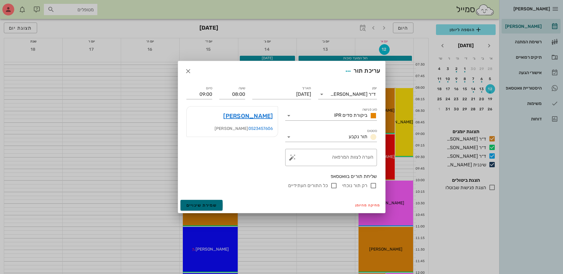
click at [197, 208] on span "שמירת שינויים" at bounding box center [201, 205] width 31 height 5
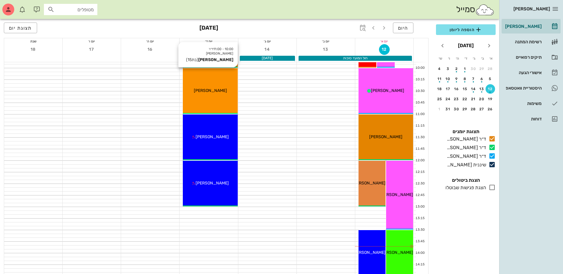
scroll to position [133, 0]
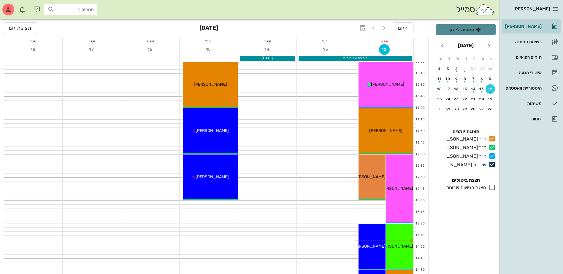
click at [466, 31] on span "הוספה ליומן" at bounding box center [466, 29] width 50 height 7
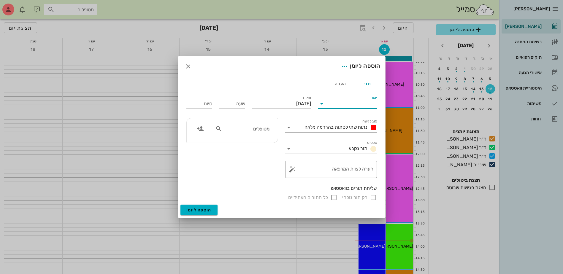
click at [342, 106] on input "יומן" at bounding box center [352, 104] width 50 height 10
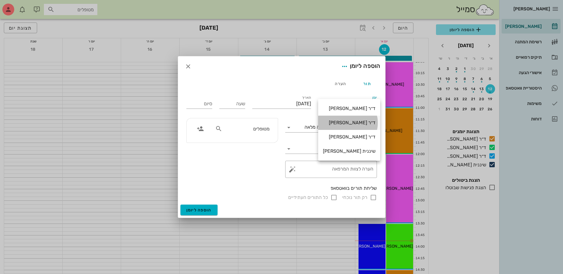
click at [351, 121] on div "ד״ר [PERSON_NAME]" at bounding box center [349, 123] width 53 height 6
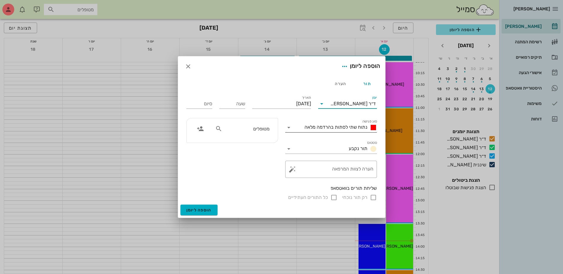
click at [346, 129] on span "נתוח שתי לסתות בהרדמה מלאה" at bounding box center [336, 127] width 63 height 6
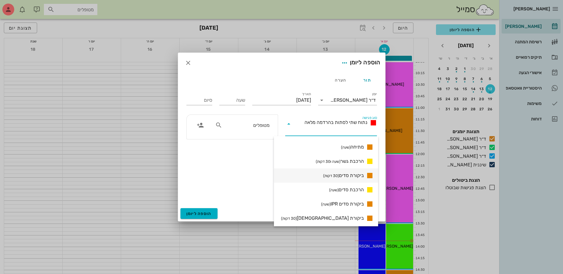
scroll to position [407, 0]
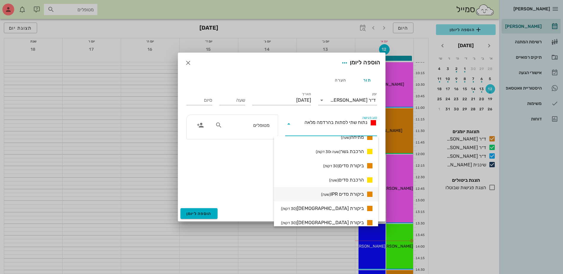
click at [349, 196] on span "ביקורת סדים IPR (שעה)" at bounding box center [342, 194] width 43 height 7
type input "01:00"
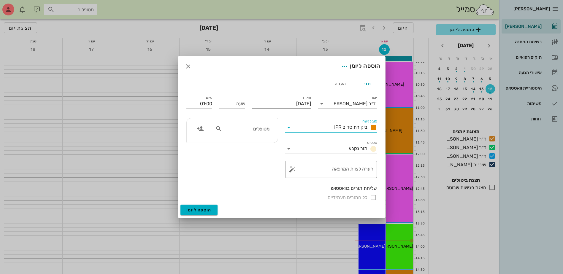
click at [277, 105] on input "[DATE]" at bounding box center [281, 104] width 59 height 10
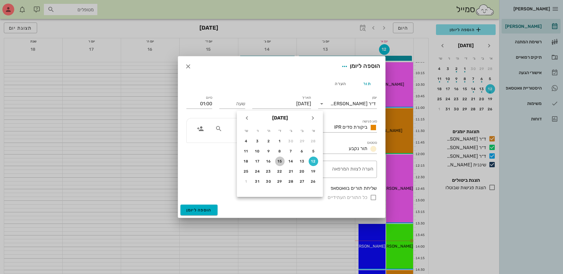
click at [280, 163] on div "15" at bounding box center [280, 161] width 10 height 4
type input "[DATE]"
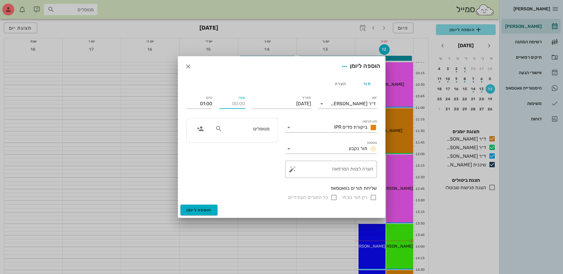
click at [229, 104] on input "שעה" at bounding box center [232, 104] width 26 height 10
click at [232, 133] on div "מטופלים" at bounding box center [242, 128] width 61 height 11
type input "13:00"
type input "14:00"
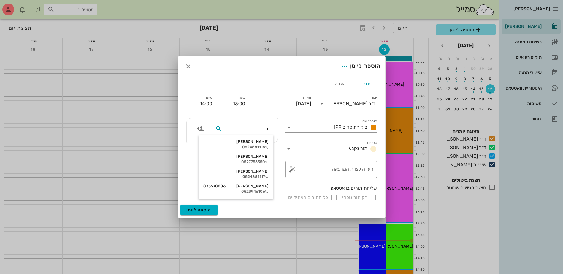
type input "[PERSON_NAME]"
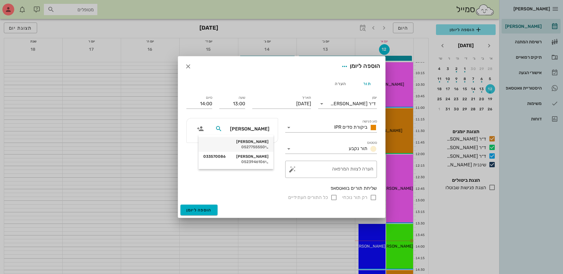
click at [262, 145] on div "[PERSON_NAME] 0527755550" at bounding box center [235, 144] width 65 height 15
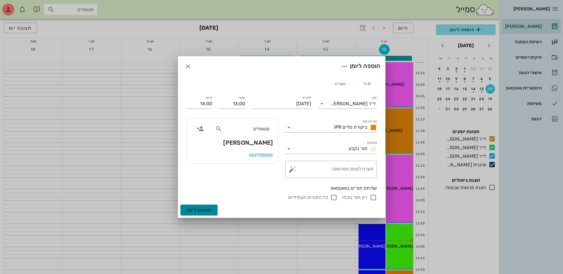
click at [201, 212] on span "הוספה ליומן" at bounding box center [198, 210] width 25 height 5
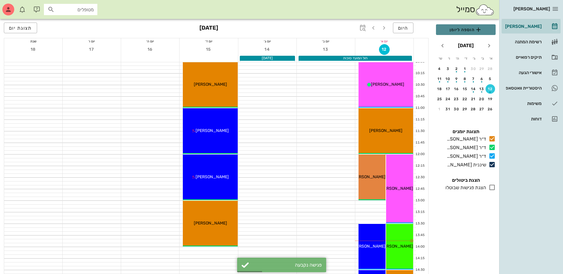
click at [469, 25] on button "הוספה ליומן" at bounding box center [466, 29] width 60 height 11
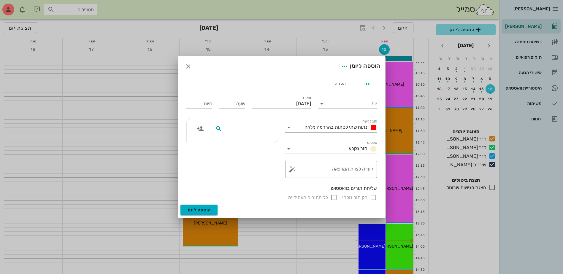
click at [258, 126] on input "text" at bounding box center [247, 129] width 46 height 8
type input "[PERSON_NAME]"
click at [253, 148] on div "0527755550" at bounding box center [248, 147] width 65 height 5
click at [314, 106] on div "תאריך [DATE]" at bounding box center [282, 103] width 66 height 24
click at [356, 105] on input "יומן" at bounding box center [352, 104] width 50 height 10
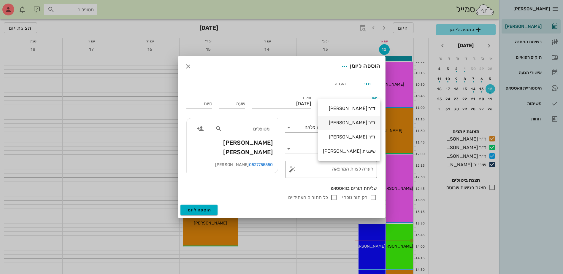
click at [352, 124] on div "ד״ר [PERSON_NAME]" at bounding box center [349, 123] width 53 height 6
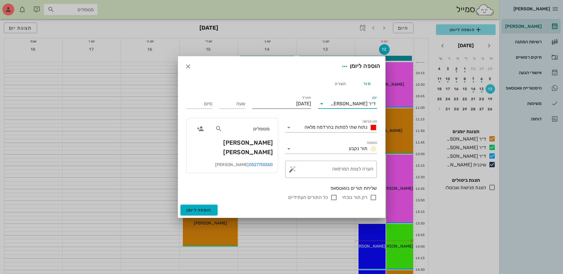
click at [284, 100] on input "[DATE]" at bounding box center [281, 104] width 59 height 10
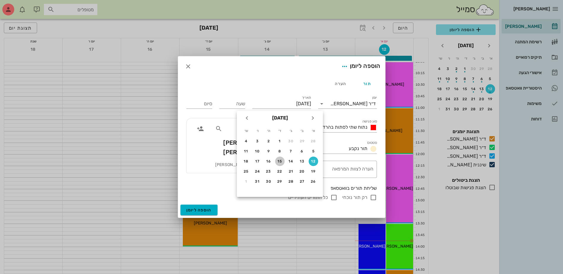
drag, startPoint x: 281, startPoint y: 160, endPoint x: 275, endPoint y: 154, distance: 8.0
click at [281, 159] on div "15" at bounding box center [280, 161] width 10 height 4
type input "[DATE]"
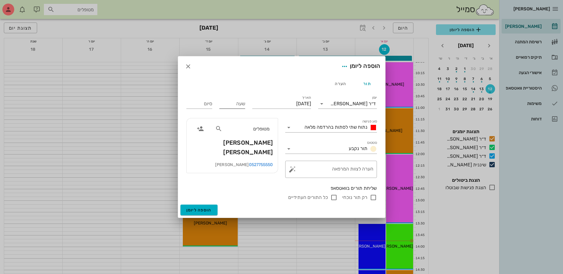
click at [237, 103] on input "שעה" at bounding box center [232, 104] width 26 height 10
click at [347, 130] on div "נתוח שתי לסתות בהרדמה מלאה" at bounding box center [339, 127] width 75 height 7
type input "14:00"
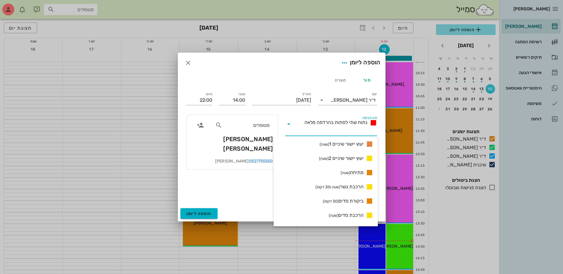
scroll to position [366, 0]
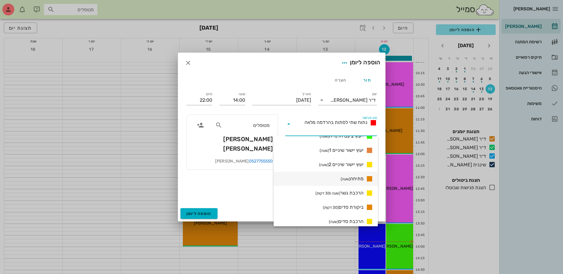
click at [354, 179] on span "מתיחה (שעה)" at bounding box center [352, 178] width 23 height 7
type input "15:00"
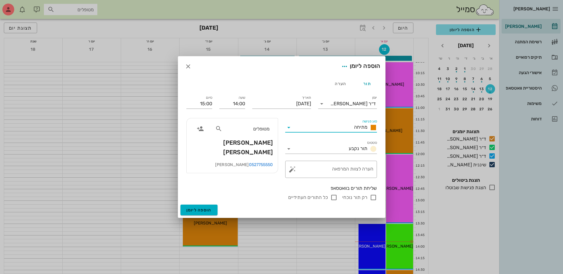
click at [356, 129] on span "מתיחה" at bounding box center [360, 127] width 13 height 6
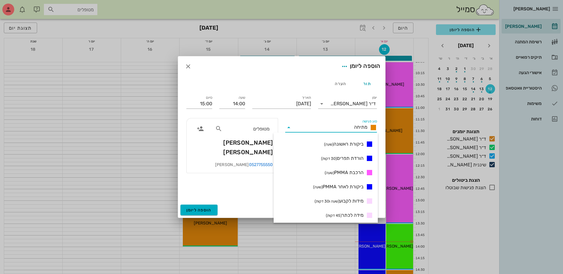
scroll to position [128, 0]
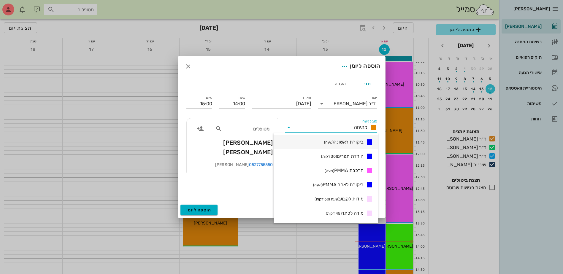
click at [346, 141] on span "ביקורת ראשונה (שעה)" at bounding box center [343, 142] width 39 height 7
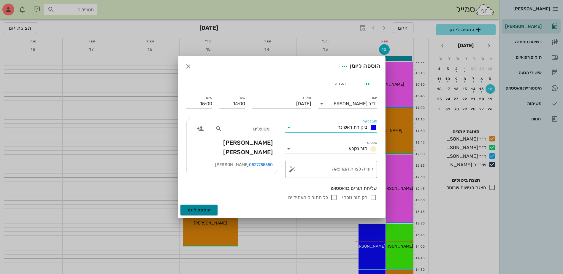
click at [200, 211] on span "הוספה ליומן" at bounding box center [198, 210] width 25 height 5
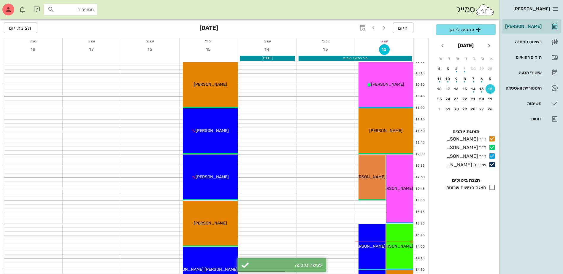
scroll to position [311, 0]
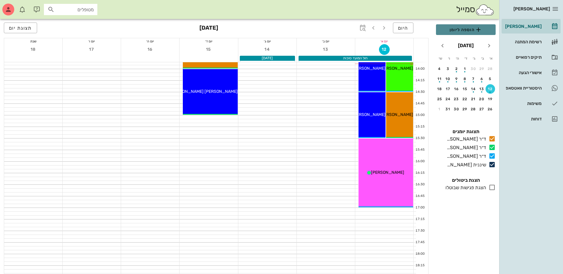
click at [460, 32] on span "הוספה ליומן" at bounding box center [466, 29] width 50 height 7
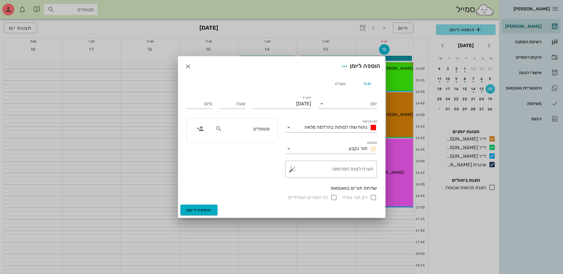
click at [261, 133] on div "מטופלים" at bounding box center [242, 128] width 61 height 11
type input "[PERSON_NAME]"
click at [259, 146] on div "0502400801" at bounding box center [245, 147] width 61 height 5
click at [339, 102] on input "יומן" at bounding box center [352, 104] width 50 height 10
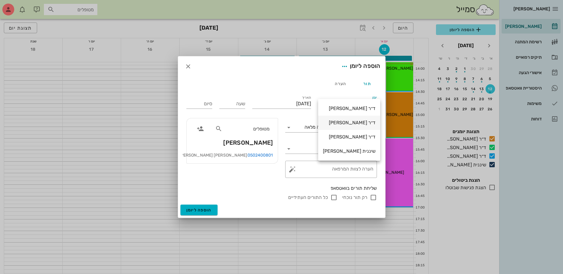
drag, startPoint x: 341, startPoint y: 124, endPoint x: 303, endPoint y: 107, distance: 41.2
click at [340, 124] on div "ד״ר [PERSON_NAME]" at bounding box center [349, 123] width 53 height 6
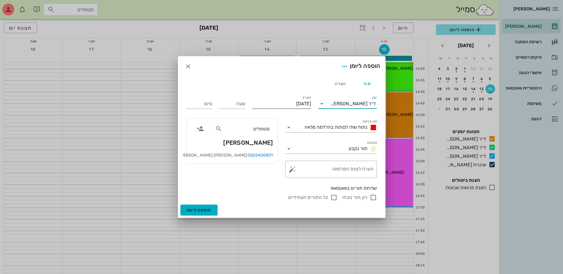
click at [292, 102] on input "[DATE]" at bounding box center [281, 104] width 59 height 10
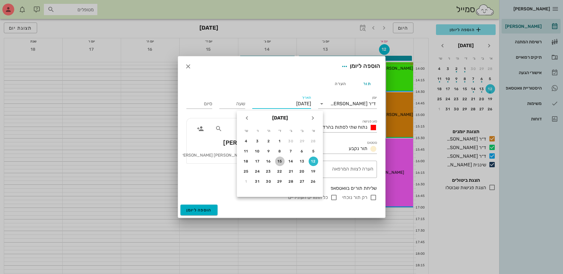
click at [277, 161] on div "15" at bounding box center [280, 161] width 10 height 4
type input "[DATE]"
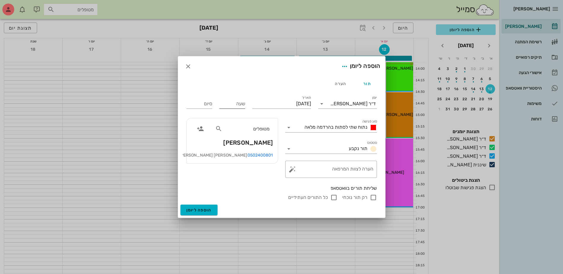
click at [228, 107] on input "שעה" at bounding box center [232, 104] width 26 height 10
click at [335, 128] on span "נתוח שתי לסתות בהרדמה מלאה" at bounding box center [336, 127] width 63 height 6
type input "15:00"
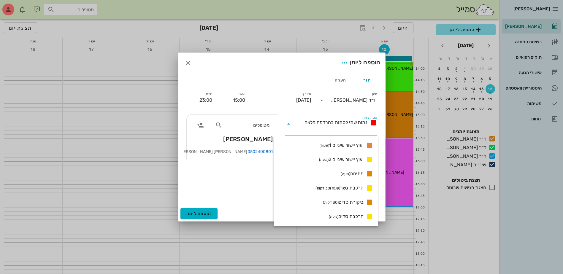
scroll to position [348, 0]
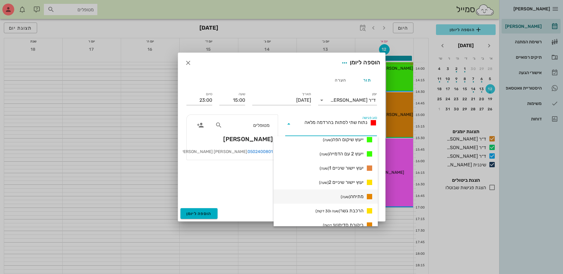
click at [355, 197] on span "מתיחה (שעה)" at bounding box center [352, 196] width 23 height 7
type input "16:00"
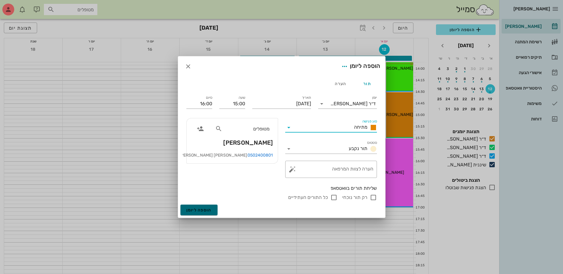
click at [197, 210] on span "הוספה ליומן" at bounding box center [198, 210] width 25 height 5
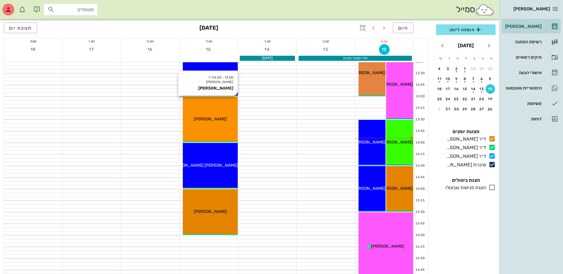
scroll to position [267, 0]
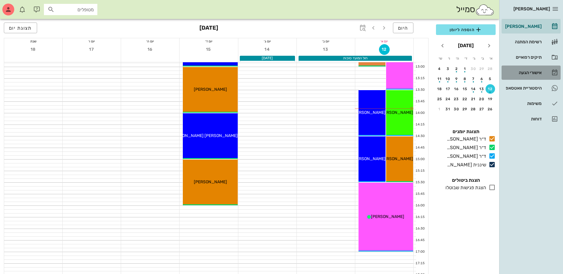
click at [524, 72] on div "אישורי הגעה" at bounding box center [523, 72] width 38 height 5
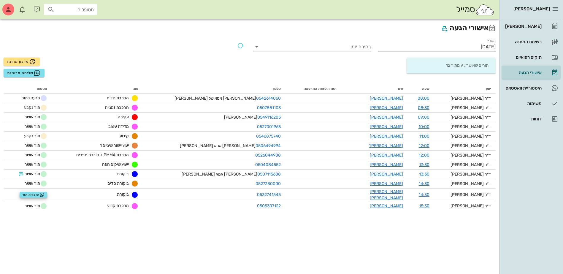
click at [473, 47] on input "[DATE]" at bounding box center [437, 47] width 118 height 10
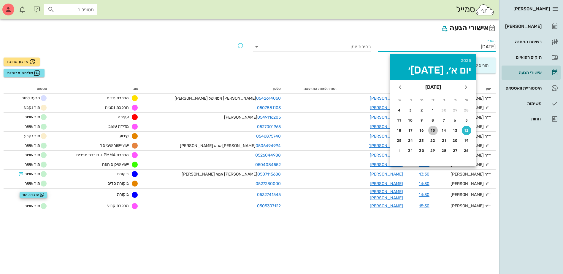
click at [432, 130] on div "15" at bounding box center [433, 131] width 10 height 4
type input "[DATE]"
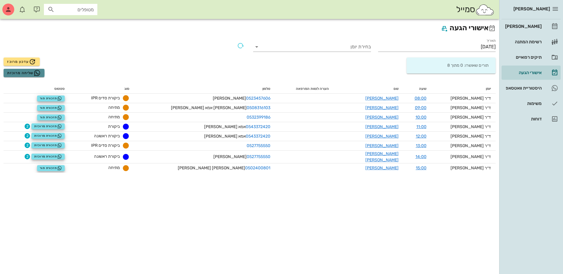
click at [23, 74] on span "שליחה מרוכזת" at bounding box center [24, 72] width 34 height 7
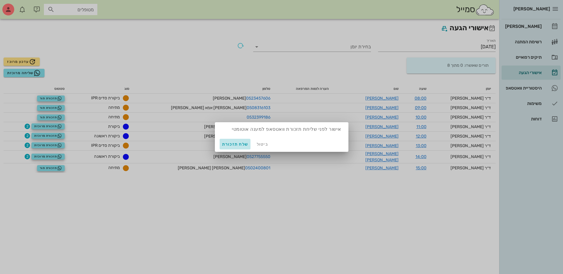
click at [229, 145] on span "שלח תזכורת" at bounding box center [235, 144] width 26 height 5
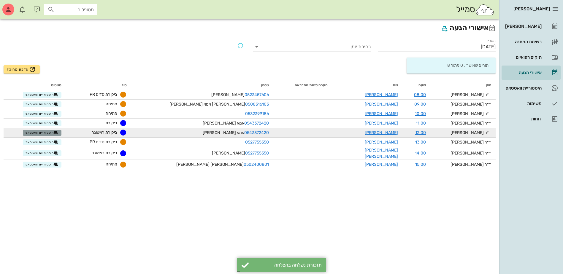
click at [49, 133] on span "היסטוריית וואטסאפ" at bounding box center [42, 133] width 33 height 5
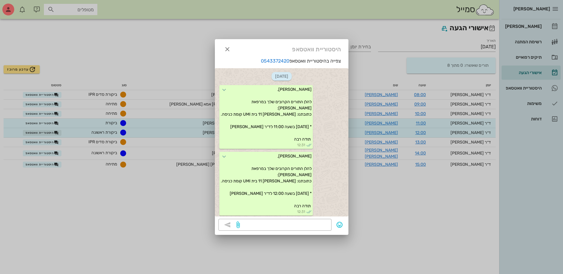
scroll to position [75, 0]
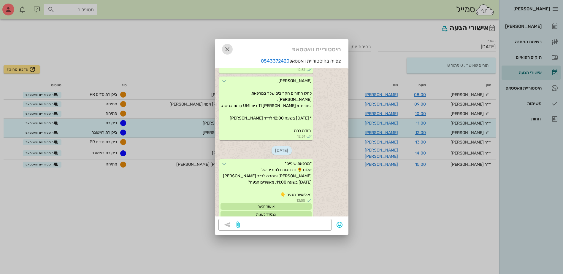
click at [230, 49] on icon "button" at bounding box center [227, 49] width 7 height 7
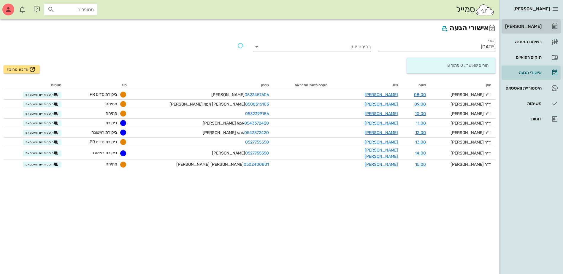
click at [527, 27] on div "[PERSON_NAME]" at bounding box center [523, 26] width 38 height 5
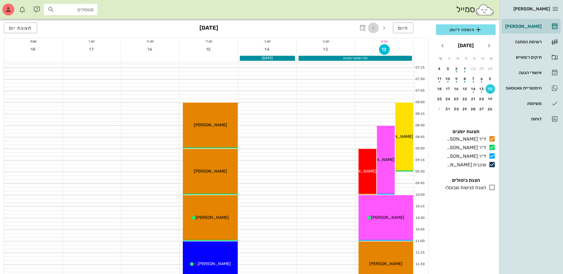
click at [373, 28] on icon "button" at bounding box center [373, 27] width 7 height 7
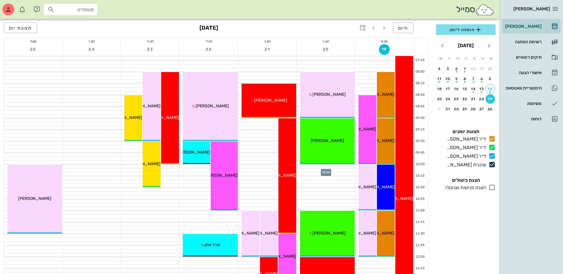
scroll to position [30, 0]
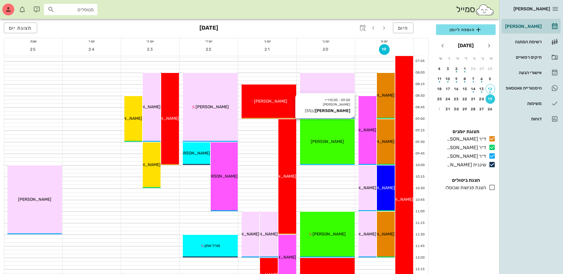
click at [325, 140] on span "[PERSON_NAME]" at bounding box center [327, 141] width 33 height 5
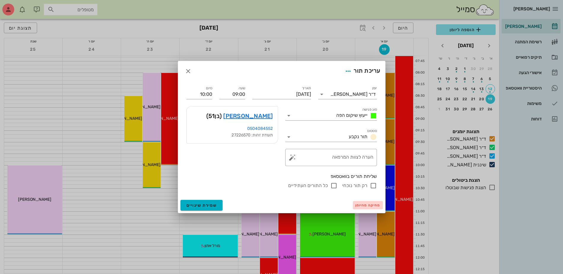
click at [366, 206] on span "מחיקה מהיומן" at bounding box center [367, 205] width 25 height 4
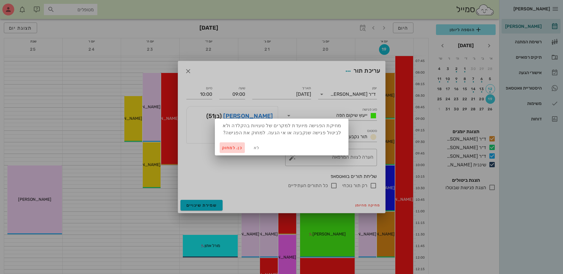
click at [234, 146] on span "כן. למחוק" at bounding box center [232, 147] width 21 height 5
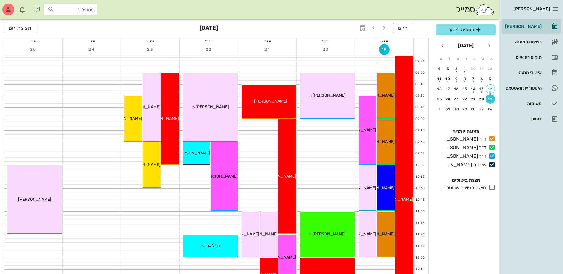
click at [85, 11] on input "מטופלים" at bounding box center [75, 10] width 38 height 8
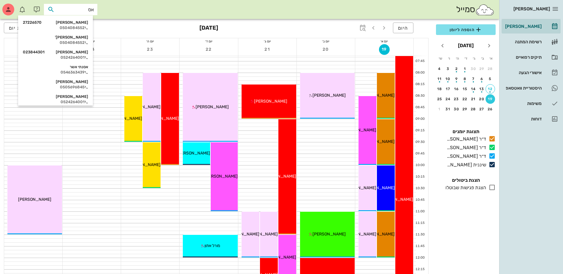
type input "[PERSON_NAME]"
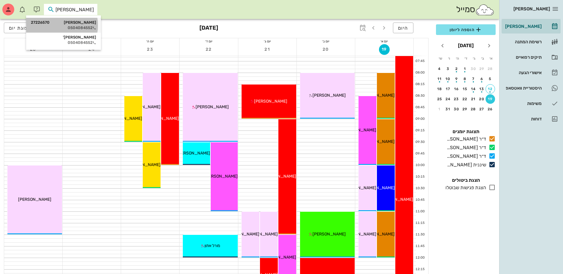
click at [79, 27] on div "0504084552" at bounding box center [63, 28] width 65 height 5
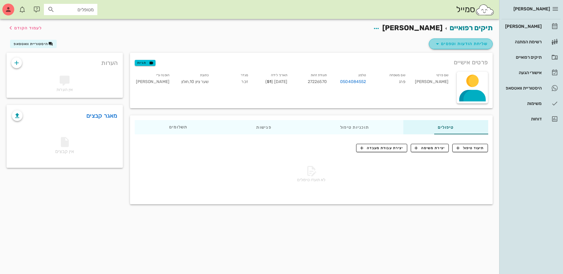
click at [480, 44] on span "שליחת הודעות וטפסים" at bounding box center [461, 43] width 54 height 7
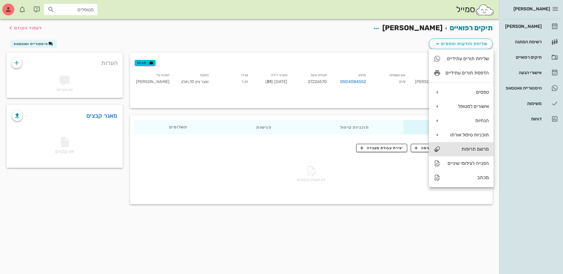
click at [470, 148] on div "מרשם תרופות" at bounding box center [467, 149] width 43 height 6
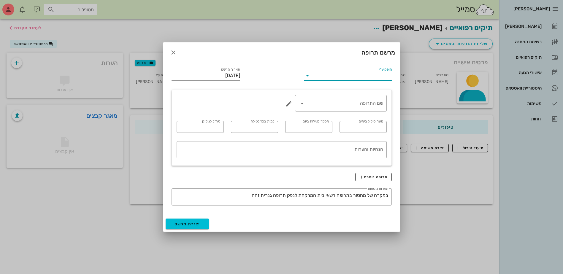
click at [366, 74] on input "מופק ע"י" at bounding box center [351, 76] width 79 height 10
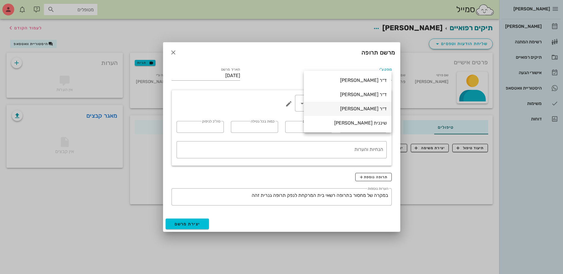
click at [366, 106] on div "ד״ר [PERSON_NAME]" at bounding box center [348, 109] width 78 height 6
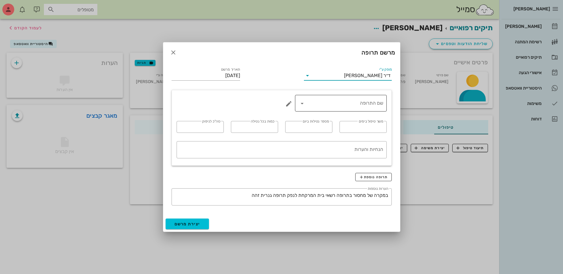
click at [356, 105] on input "שם התרופה" at bounding box center [345, 104] width 76 height 10
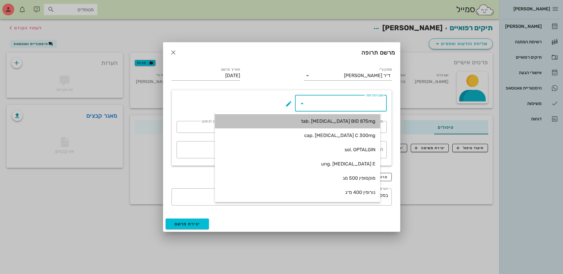
click at [359, 119] on div "tab. [MEDICAL_DATA] BID 875mg" at bounding box center [298, 121] width 156 height 6
type input "tab. [MEDICAL_DATA] BID 875mg"
type input "7"
type input "2"
type input "1"
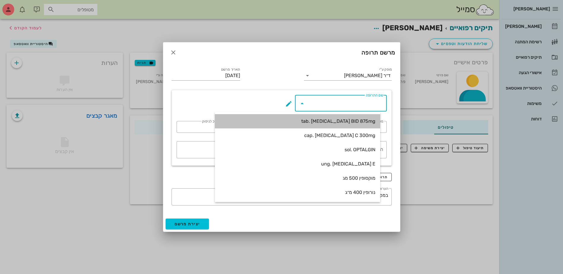
type input "14"
type textarea "טבליה אחת כל 12 שעות במשך 7 ימים"
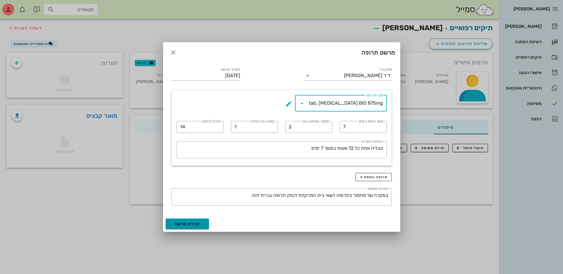
click at [186, 224] on span "יצירת מרשם" at bounding box center [188, 224] width 26 height 5
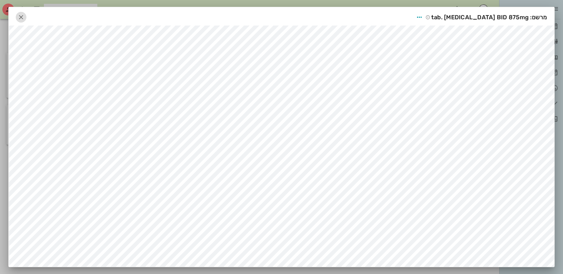
click at [25, 18] on icon "button" at bounding box center [21, 17] width 7 height 7
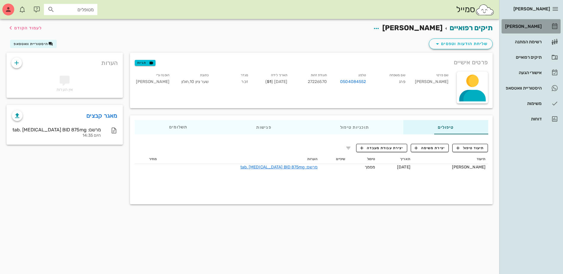
click at [531, 29] on div "[PERSON_NAME]" at bounding box center [523, 27] width 38 height 10
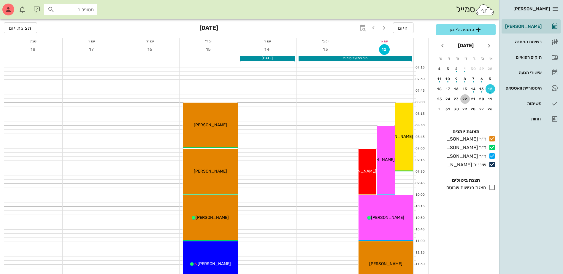
click at [465, 98] on div "22" at bounding box center [466, 99] width 10 height 4
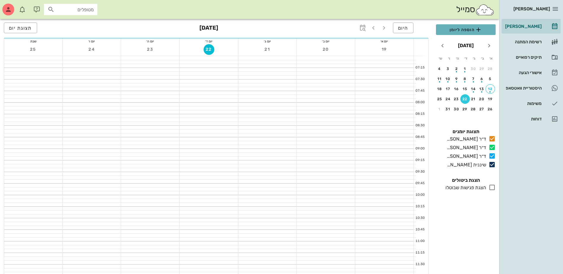
click at [461, 27] on span "הוספה ליומן" at bounding box center [466, 29] width 50 height 7
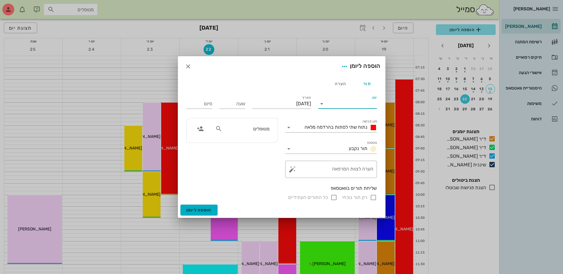
click at [341, 107] on input "יומן" at bounding box center [352, 104] width 50 height 10
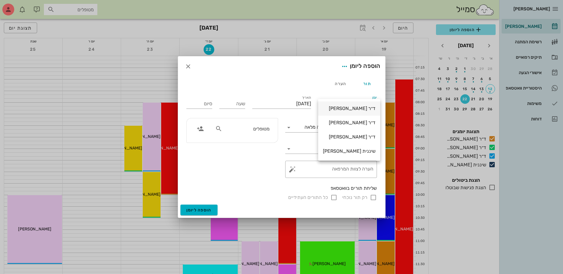
click at [360, 105] on div "ד״ר [PERSON_NAME]" at bounding box center [349, 108] width 53 height 13
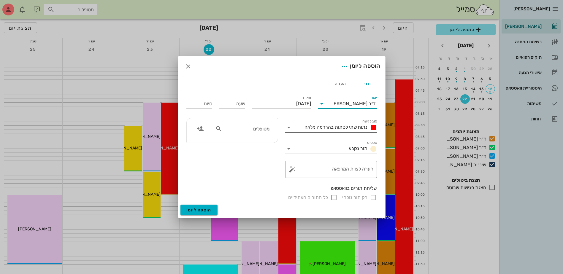
click at [351, 128] on span "נתוח שתי לסתות בהרדמה מלאה" at bounding box center [336, 127] width 63 height 6
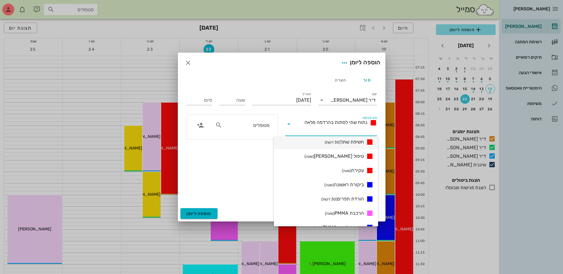
scroll to position [59, 0]
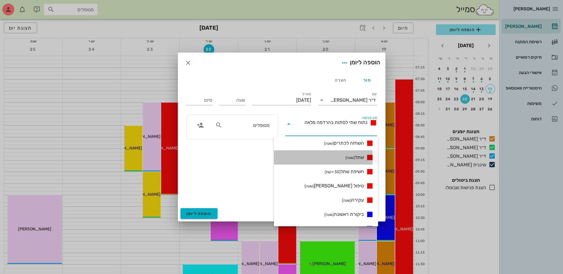
click at [357, 159] on span "שתל (שעה)" at bounding box center [355, 157] width 18 height 7
type input "01:00"
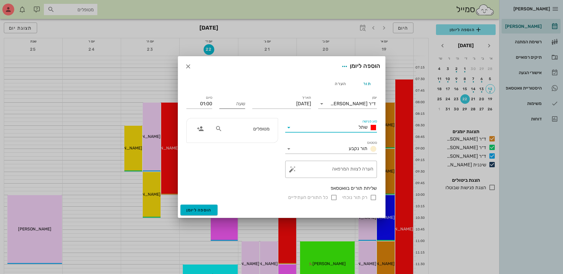
click at [236, 105] on input "שעה" at bounding box center [232, 104] width 26 height 10
type input "12:30"
type input "13:30"
click at [215, 103] on div "סיום 13:30" at bounding box center [199, 103] width 33 height 24
click at [257, 128] on input "מטופלים" at bounding box center [247, 129] width 46 height 8
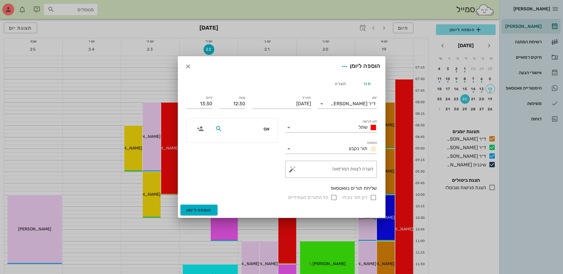
type input "[PERSON_NAME]"
click at [259, 144] on div "[PERSON_NAME] 27226570 0504084552" at bounding box center [238, 144] width 65 height 15
click at [371, 198] on input "רק תור נוכחי" at bounding box center [373, 197] width 7 height 7
checkbox input "false"
click at [203, 211] on span "הוספה ליומן" at bounding box center [198, 210] width 25 height 5
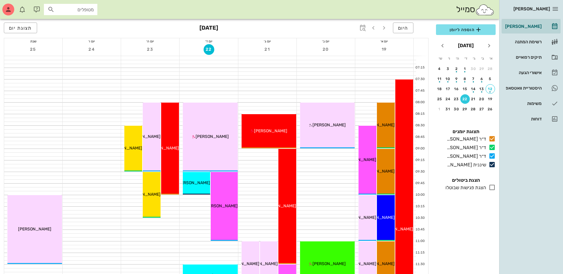
click at [67, 10] on input "מטופלים" at bounding box center [75, 10] width 38 height 8
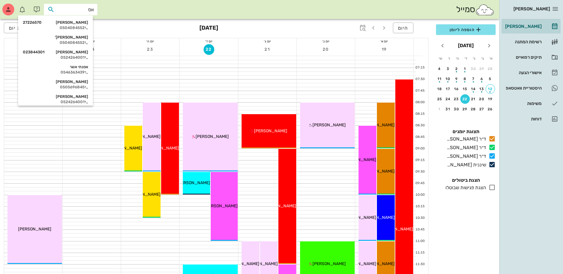
type input "[PERSON_NAME]"
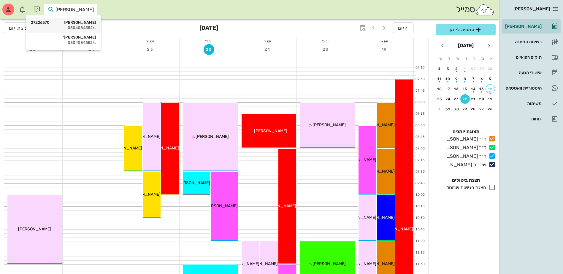
click at [76, 23] on div "[PERSON_NAME] 27226570" at bounding box center [63, 22] width 65 height 5
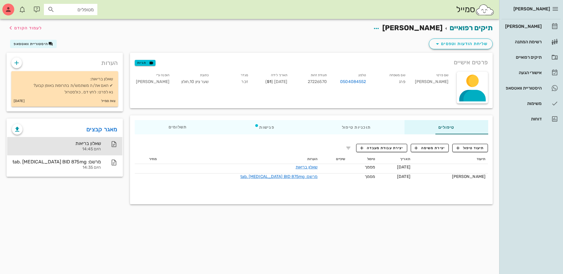
click at [48, 146] on div "שאלון בריאות" at bounding box center [56, 144] width 89 height 6
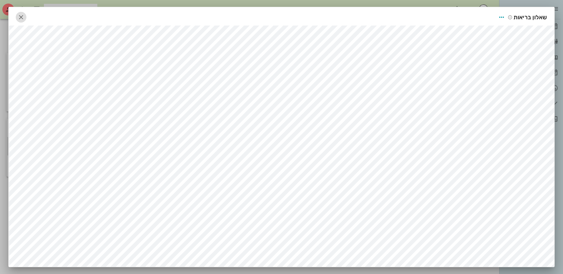
click at [23, 17] on icon "button" at bounding box center [21, 17] width 7 height 7
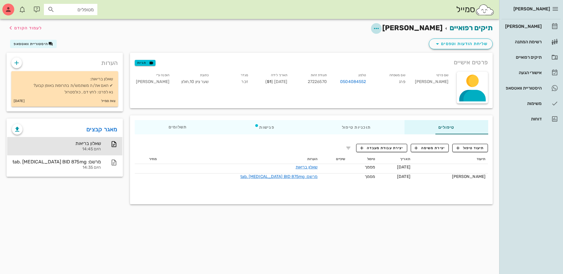
click at [380, 30] on icon "button" at bounding box center [376, 28] width 7 height 7
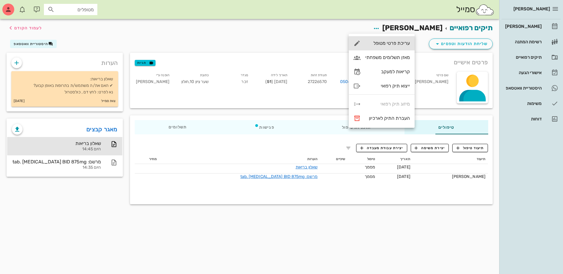
click at [397, 42] on div "עריכת פרטי מטופל" at bounding box center [388, 43] width 45 height 6
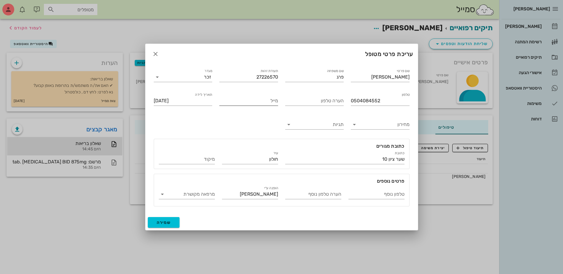
click at [241, 102] on input "מייל" at bounding box center [248, 101] width 59 height 10
type input "[EMAIL_ADDRESS][DOMAIN_NAME]"
click at [162, 223] on span "שמירה" at bounding box center [164, 222] width 14 height 5
type input "[DATE]"
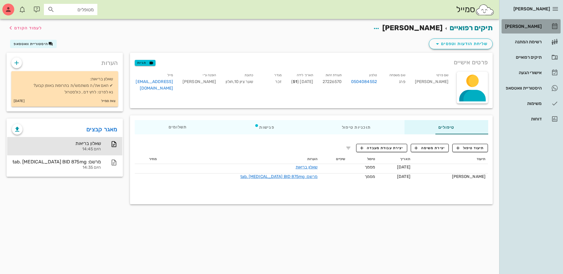
click at [515, 28] on div "[PERSON_NAME]" at bounding box center [523, 26] width 38 height 5
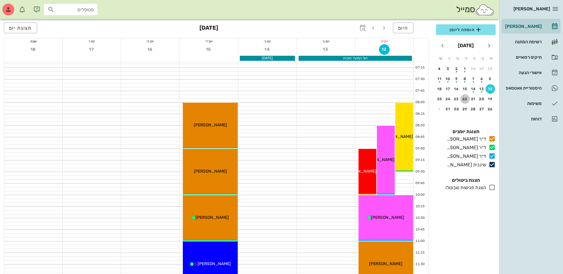
click at [463, 99] on div "22" at bounding box center [466, 99] width 10 height 4
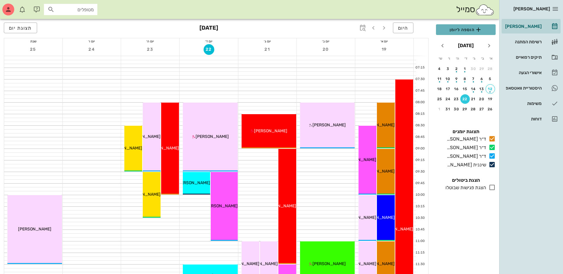
click at [466, 30] on span "הוספה ליומן" at bounding box center [466, 29] width 50 height 7
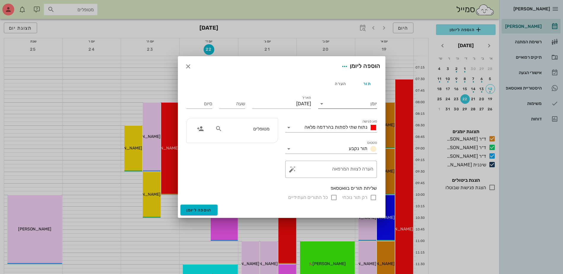
click at [351, 104] on input "יומן" at bounding box center [352, 104] width 50 height 10
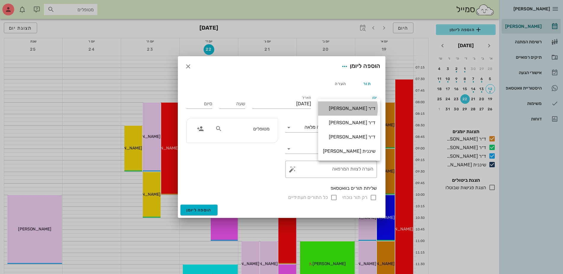
click at [351, 108] on div "ד״ר [PERSON_NAME]" at bounding box center [349, 109] width 53 height 6
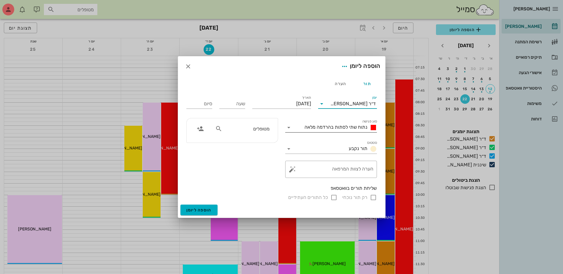
click at [355, 129] on span "נתוח שתי לסתות בהרדמה מלאה" at bounding box center [336, 127] width 63 height 6
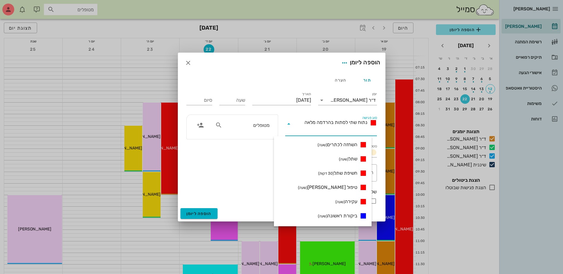
scroll to position [59, 0]
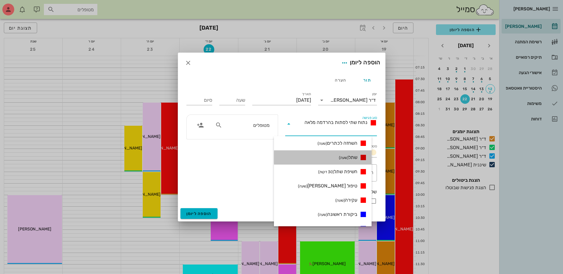
click at [357, 157] on span "שתל (שעה)" at bounding box center [348, 157] width 18 height 7
type input "01:00"
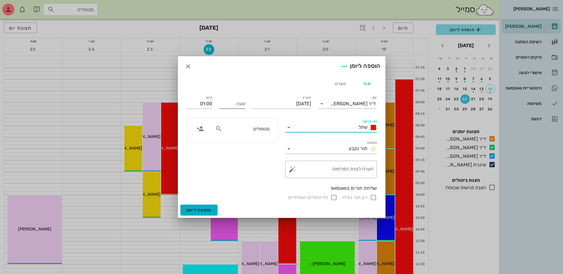
click at [233, 108] on div "שעה" at bounding box center [232, 104] width 26 height 10
type input "13:30"
type input "14:30"
click at [244, 127] on input "מטופלים" at bounding box center [247, 129] width 46 height 8
type input "[PERSON_NAME]"
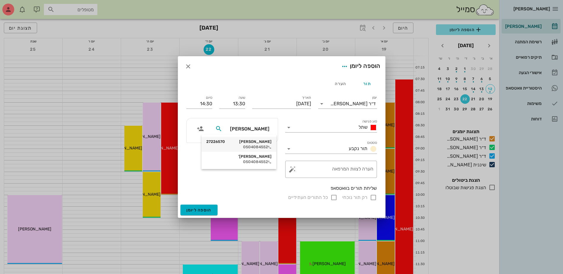
click at [245, 143] on div "[PERSON_NAME] 27226570" at bounding box center [238, 142] width 65 height 5
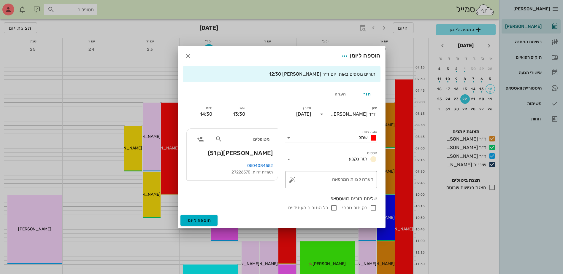
click at [373, 208] on input "רק תור נוכחי" at bounding box center [373, 208] width 7 height 7
checkbox input "false"
click at [233, 115] on input "13:30" at bounding box center [232, 115] width 26 height 10
drag, startPoint x: 231, startPoint y: 114, endPoint x: 265, endPoint y: 117, distance: 34.3
click at [265, 117] on div "יומן ד״ר [PERSON_NAME] סוג פגישה שתל סטטוס תור נקבע תאריך [DATE] שעה 13:30 סיום…" at bounding box center [282, 158] width 198 height 114
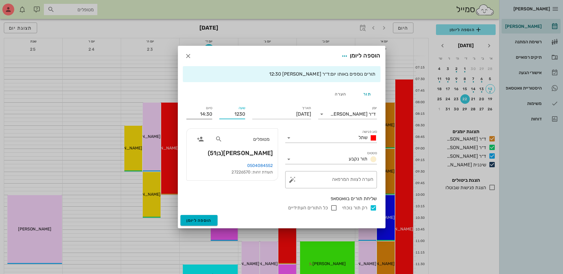
type input "12:30"
type input "13:30"
click at [194, 112] on div "סיום 13:30" at bounding box center [199, 113] width 33 height 24
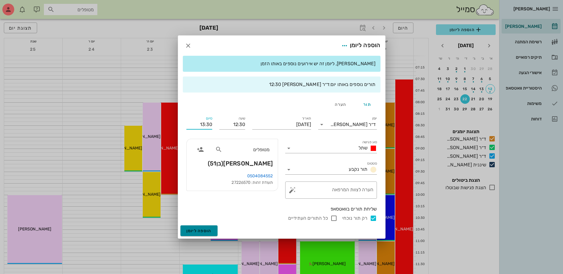
click at [198, 229] on span "הוספה ליומן" at bounding box center [198, 231] width 25 height 5
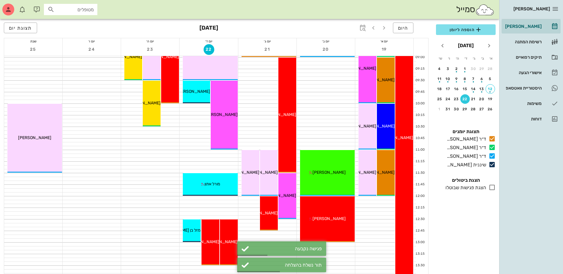
scroll to position [178, 0]
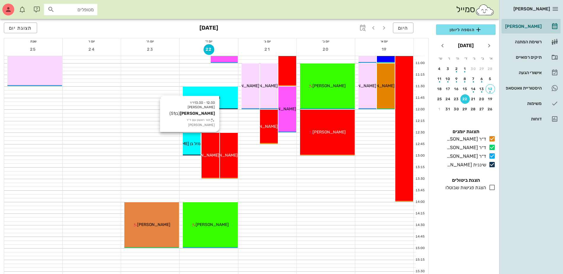
click at [211, 154] on span "[PERSON_NAME]" at bounding box center [202, 155] width 33 height 5
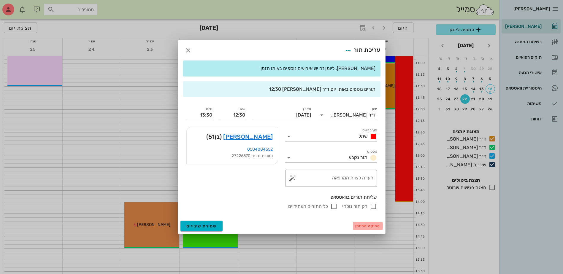
click at [367, 227] on span "מחיקה מהיומן" at bounding box center [367, 226] width 25 height 4
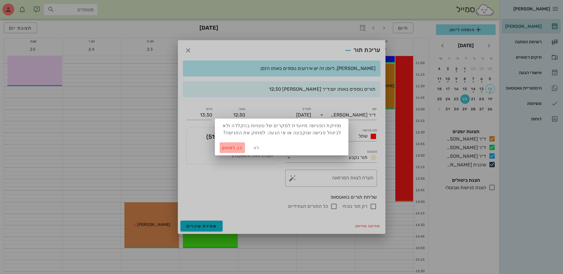
click at [229, 148] on span "כן. למחוק" at bounding box center [232, 147] width 21 height 5
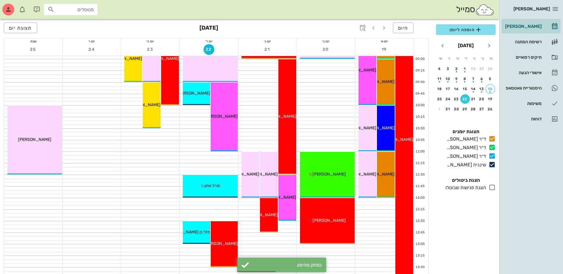
scroll to position [89, 0]
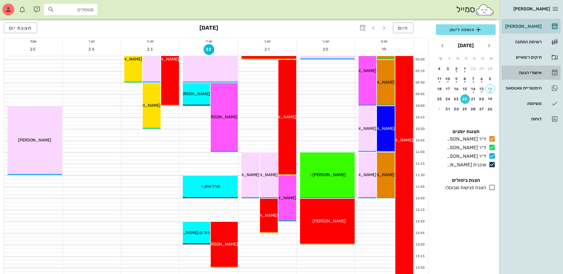
drag, startPoint x: 531, startPoint y: 72, endPoint x: 527, endPoint y: 71, distance: 4.1
click at [530, 72] on div "אישורי הגעה" at bounding box center [523, 72] width 38 height 5
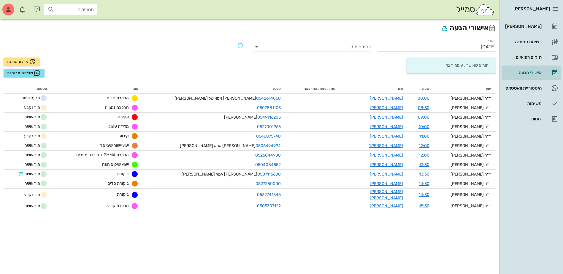
click at [478, 47] on input "[DATE]" at bounding box center [437, 47] width 118 height 10
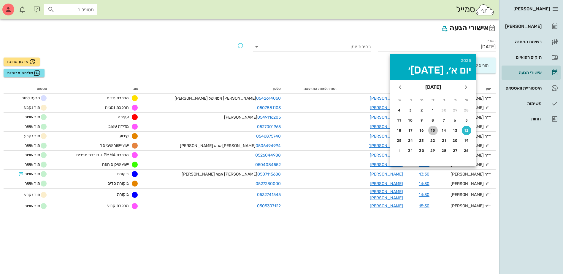
click at [433, 129] on div "15" at bounding box center [433, 131] width 10 height 4
type input "[DATE]"
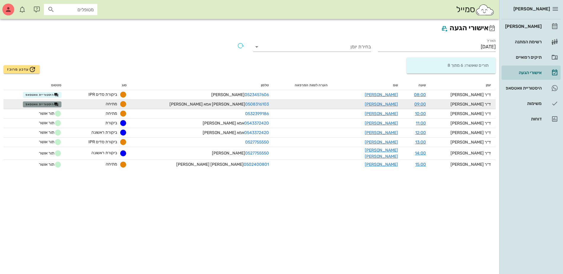
click at [41, 102] on span "היסטוריית וואטסאפ" at bounding box center [42, 104] width 33 height 5
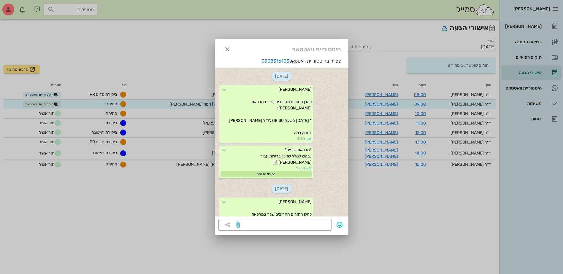
scroll to position [375, 0]
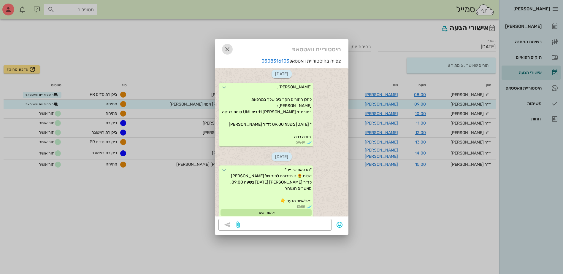
click at [226, 48] on icon "button" at bounding box center [227, 49] width 7 height 7
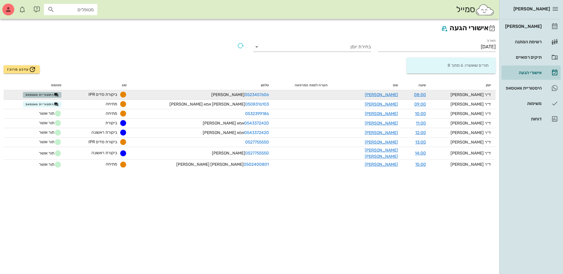
click at [45, 95] on span "היסטוריית וואטסאפ" at bounding box center [42, 95] width 33 height 5
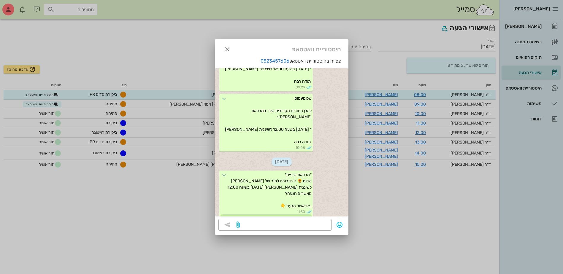
scroll to position [88, 0]
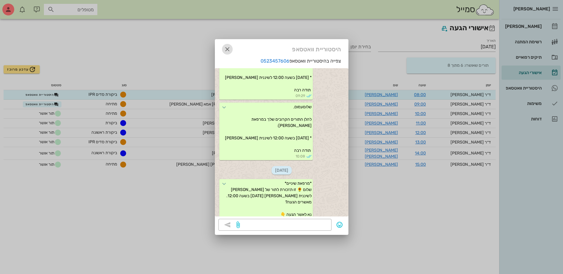
click at [228, 48] on icon "button" at bounding box center [227, 49] width 7 height 7
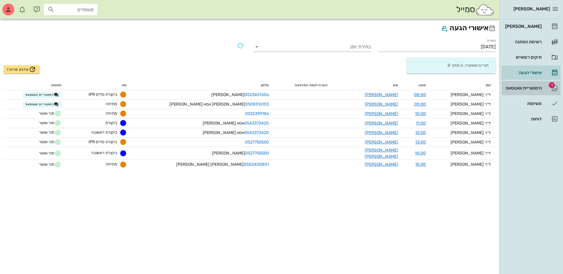
click at [517, 86] on div "היסטוריית וואטסאפ" at bounding box center [523, 88] width 38 height 5
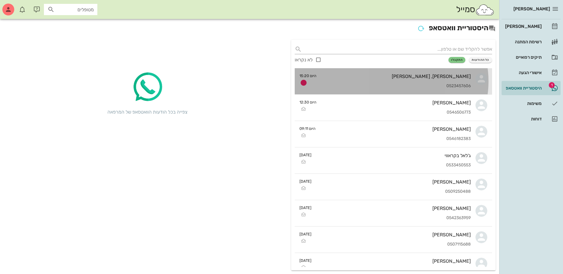
click at [419, 75] on div "[PERSON_NAME], [PERSON_NAME]" at bounding box center [396, 77] width 150 height 6
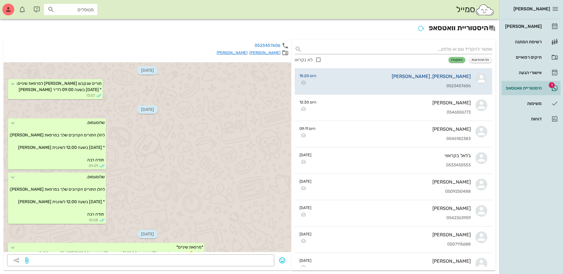
scroll to position [242, 0]
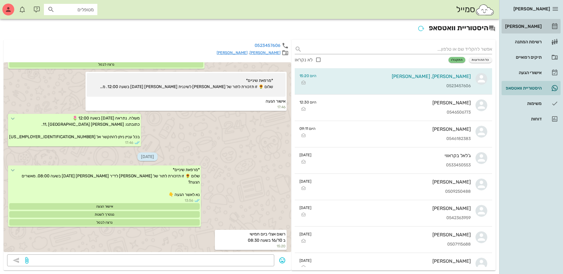
click at [528, 27] on div "[PERSON_NAME]" at bounding box center [523, 26] width 38 height 5
